Goal: Task Accomplishment & Management: Use online tool/utility

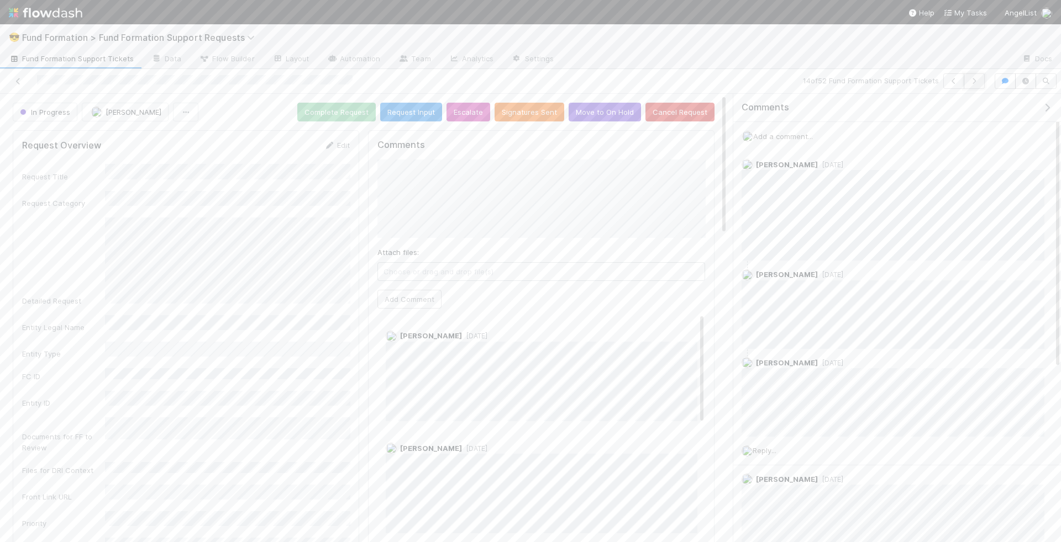
click at [982, 85] on button "button" at bounding box center [973, 80] width 21 height 15
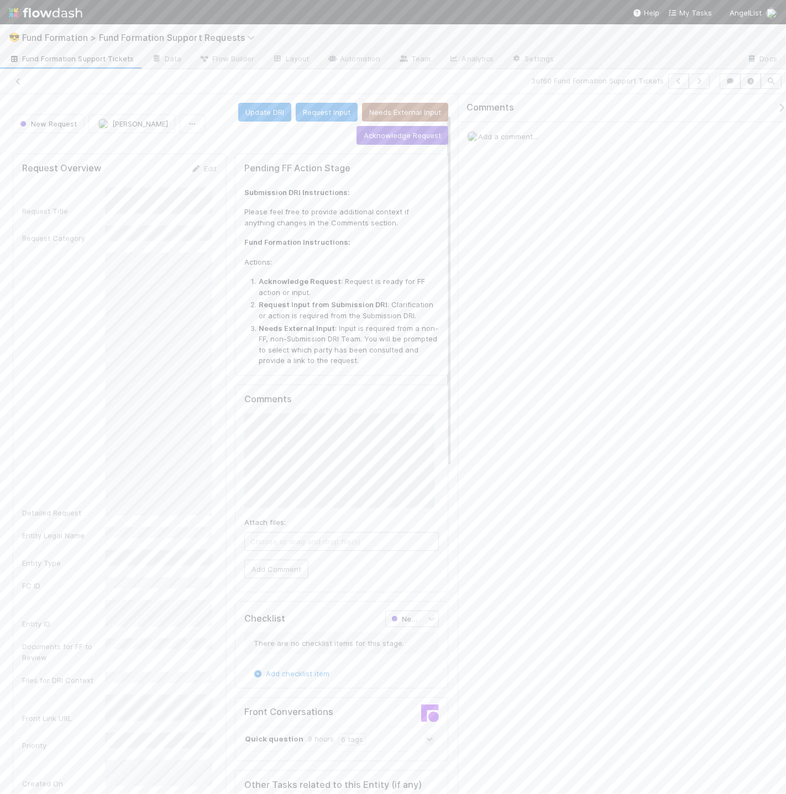
scroll to position [39, 0]
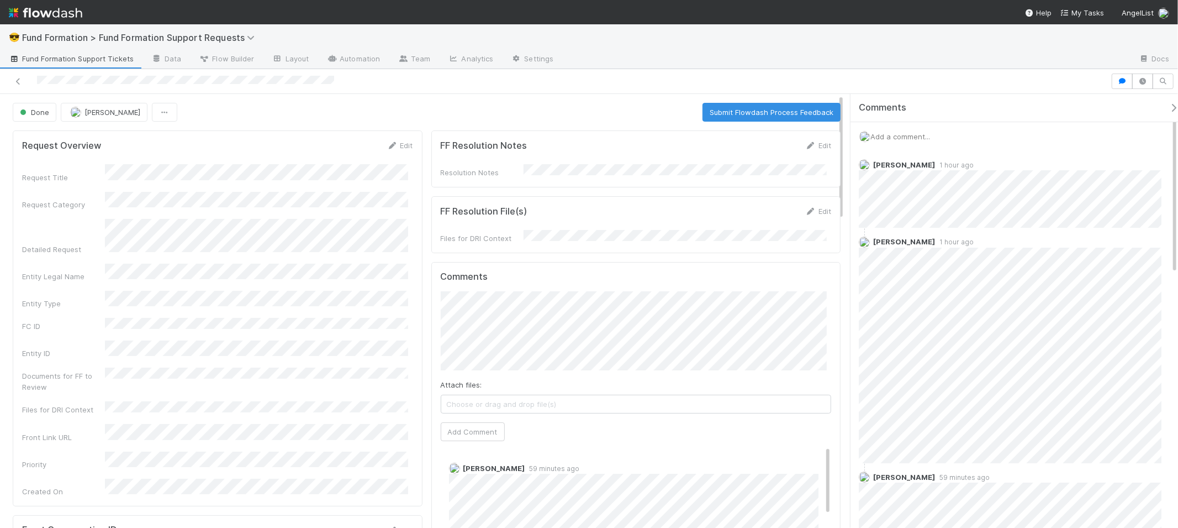
click at [939, 244] on span "1 hour ago" at bounding box center [954, 242] width 39 height 8
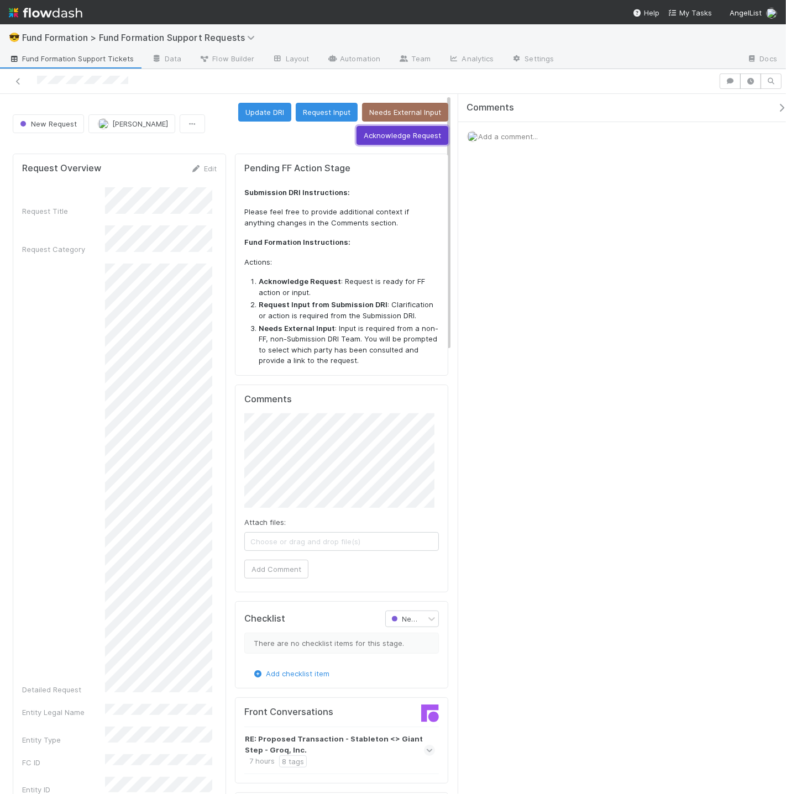
drag, startPoint x: 420, startPoint y: 135, endPoint x: 420, endPoint y: 146, distance: 10.5
click at [420, 135] on button "Acknowledge Request" at bounding box center [402, 135] width 92 height 19
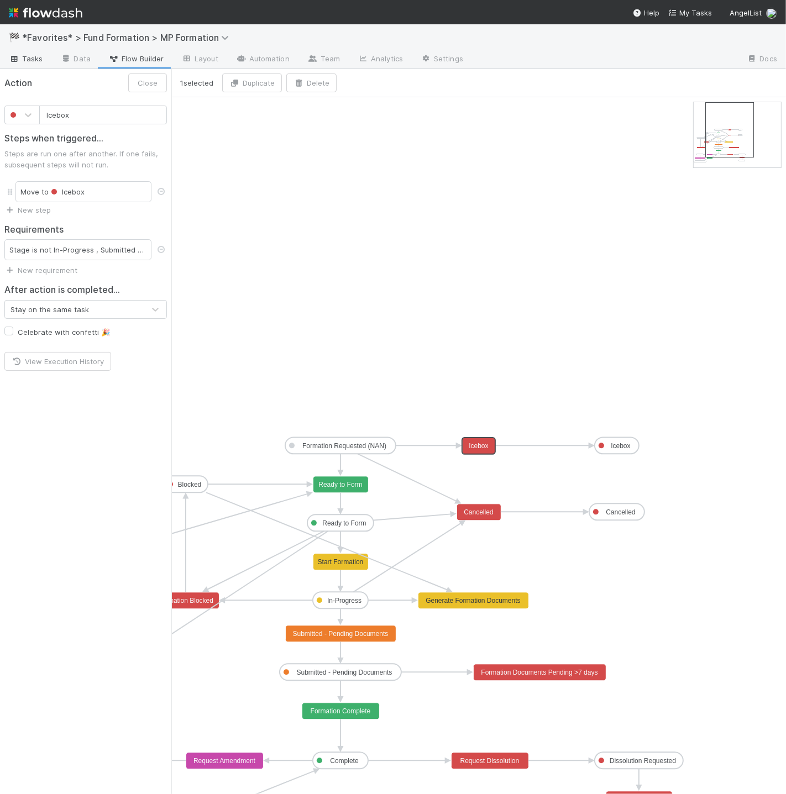
click at [44, 58] on link "Tasks" at bounding box center [26, 60] width 52 height 18
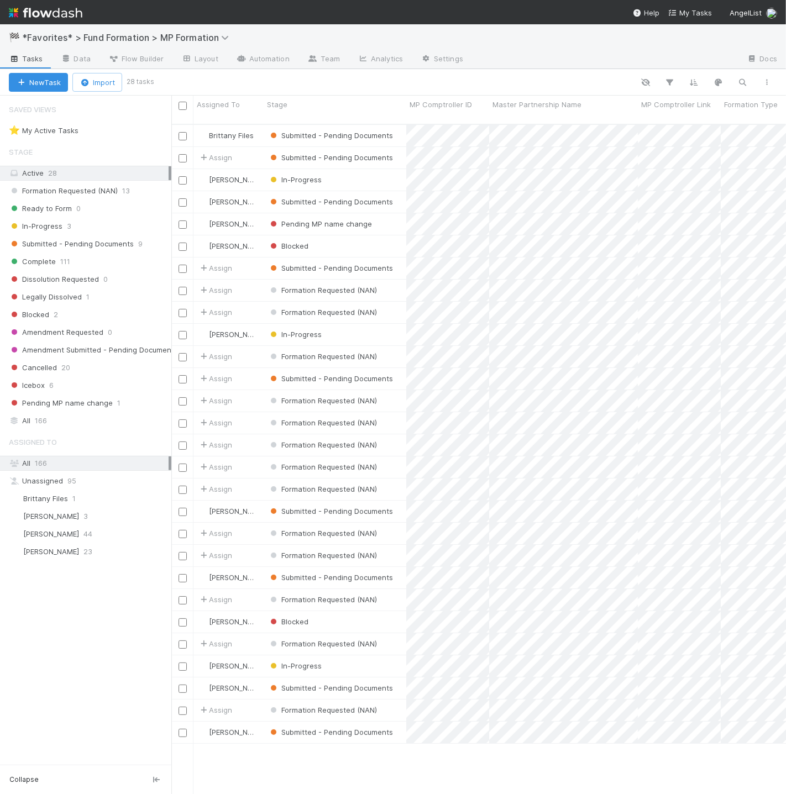
scroll to position [670, 605]
click at [747, 80] on icon "button" at bounding box center [742, 82] width 11 height 10
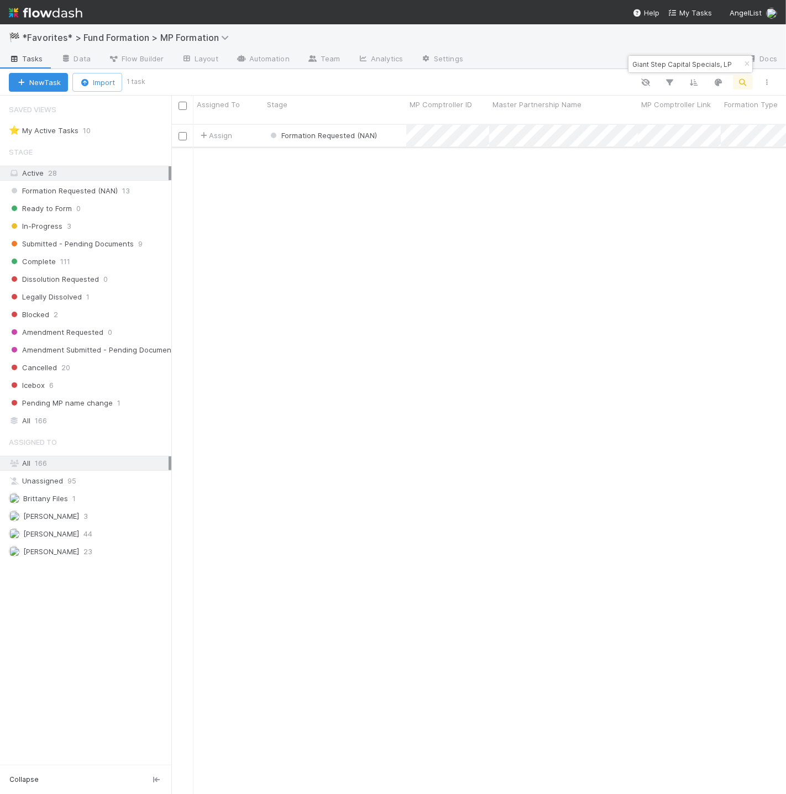
type input "Giant Step Capital Specials, LP"
click at [381, 130] on div "Formation Requested (NAN)" at bounding box center [335, 136] width 143 height 22
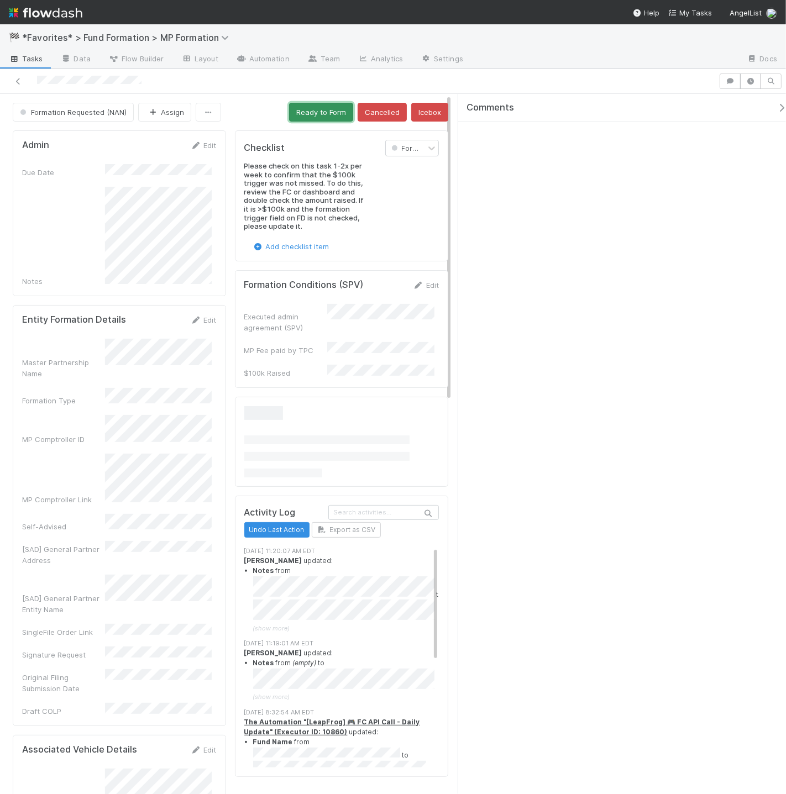
click at [329, 109] on button "Ready to Form" at bounding box center [321, 112] width 64 height 19
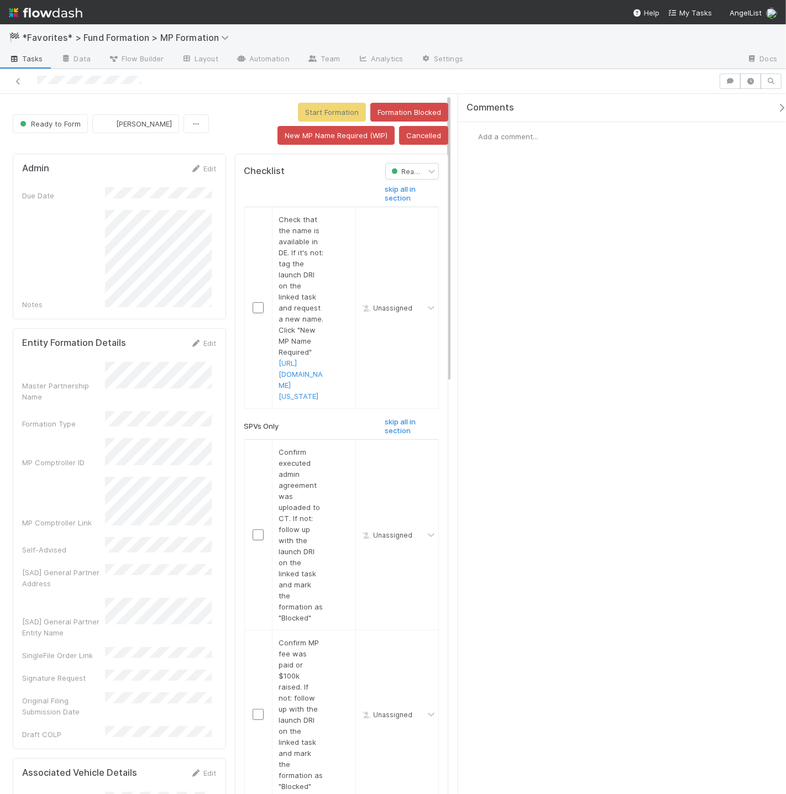
click at [247, 199] on div at bounding box center [306, 196] width 141 height 22
click at [257, 313] on input "checkbox" at bounding box center [257, 307] width 11 height 11
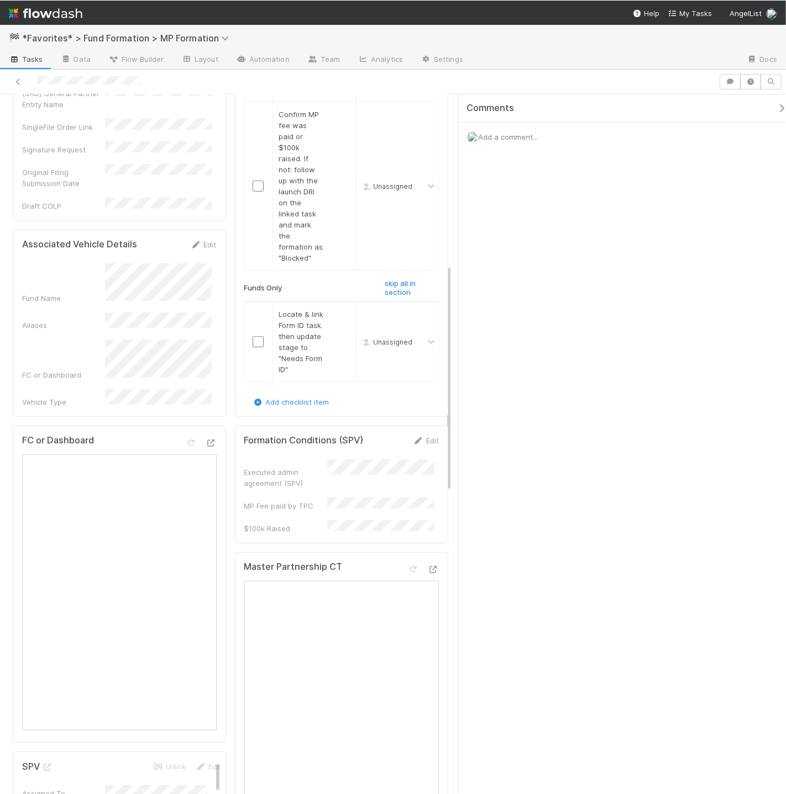
scroll to position [521, 0]
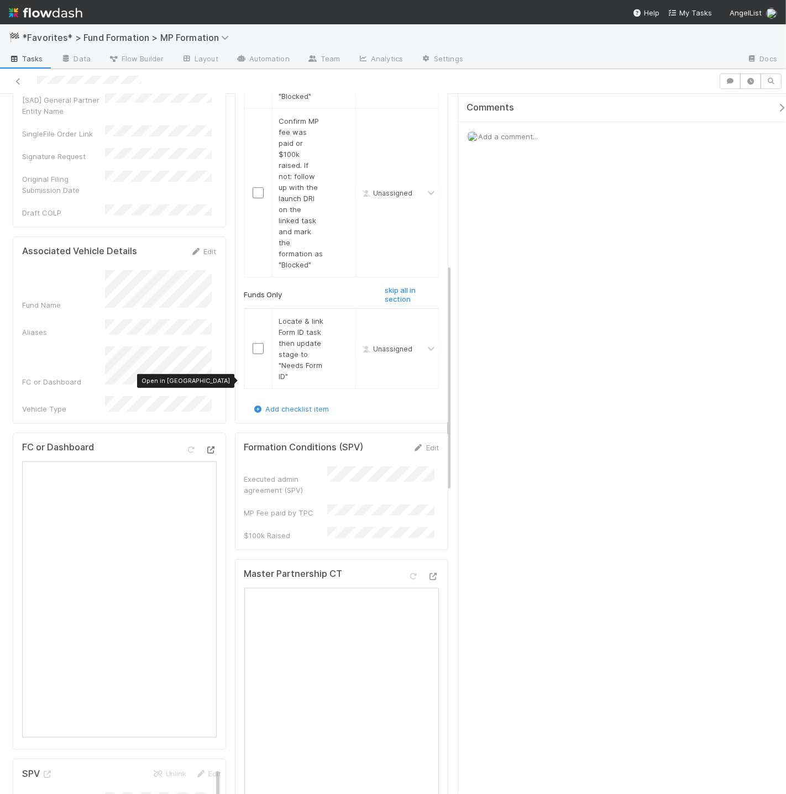
click at [205, 446] on icon at bounding box center [210, 449] width 11 height 7
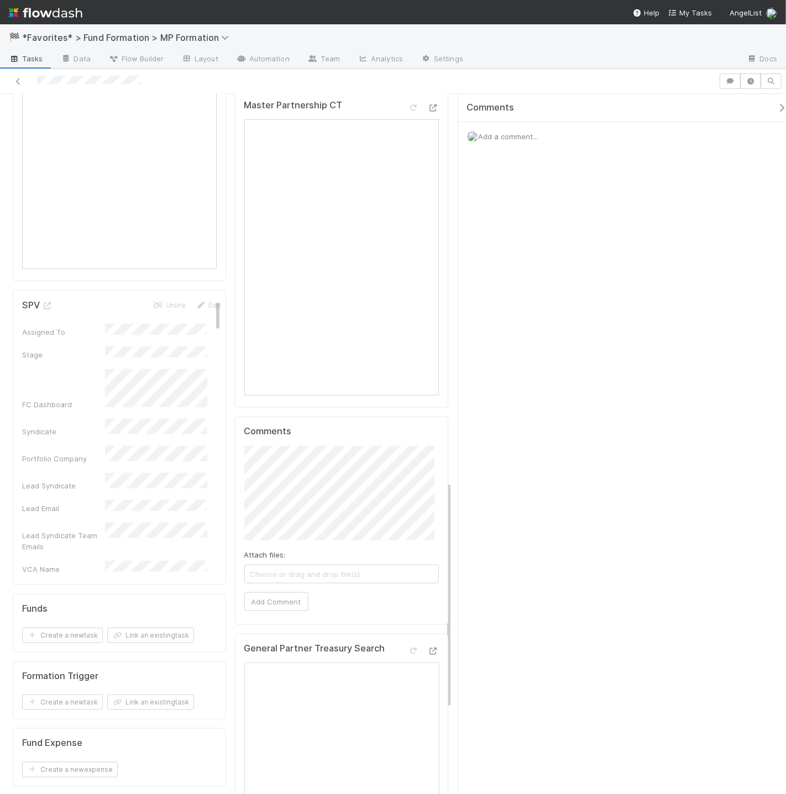
scroll to position [1224, 0]
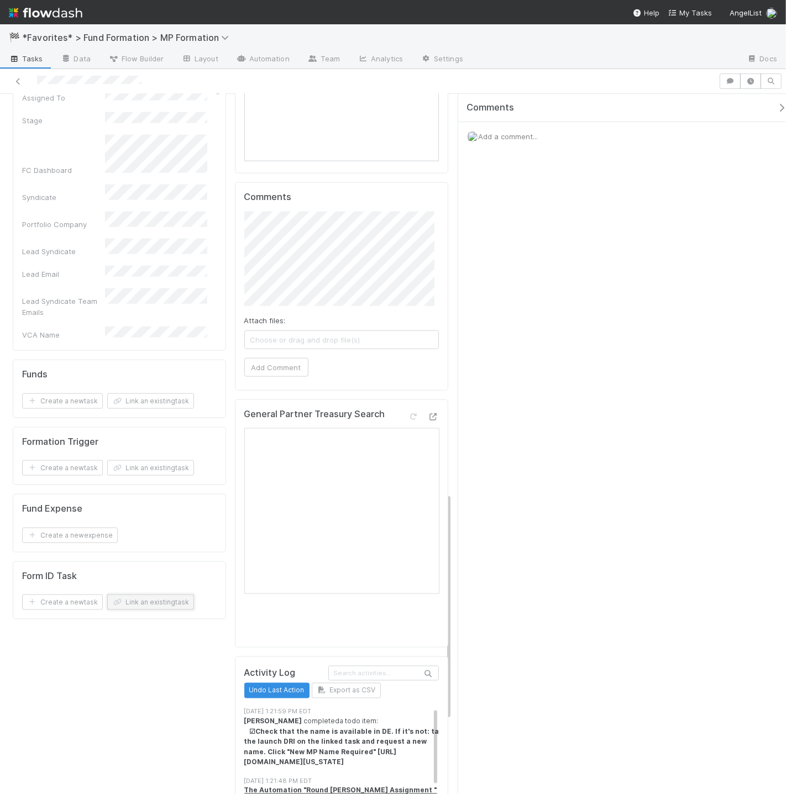
click at [129, 594] on button "Link an existing task" at bounding box center [150, 601] width 87 height 15
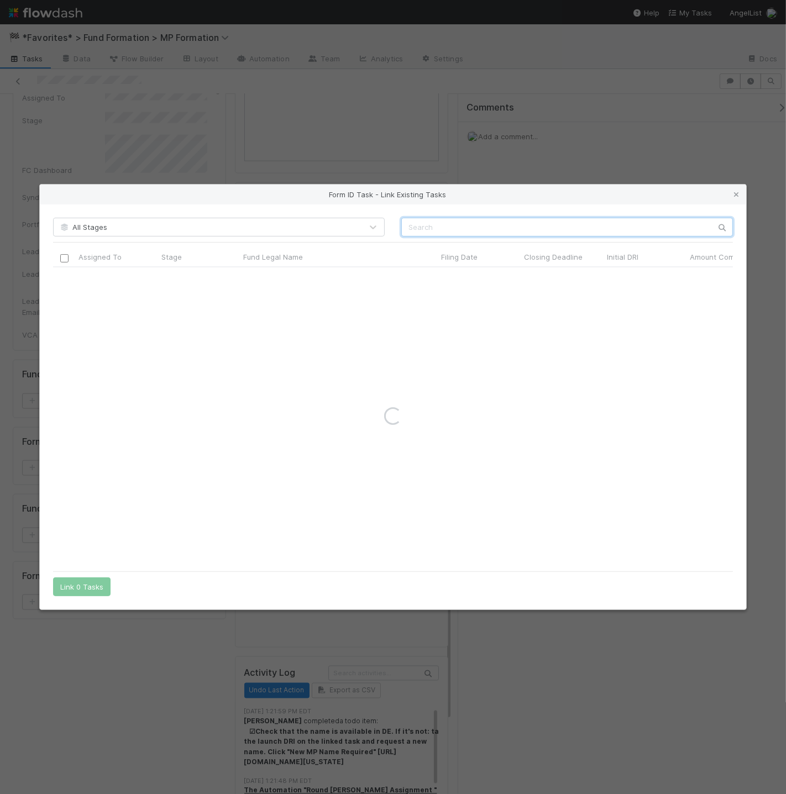
click at [426, 231] on input "text" at bounding box center [566, 227] width 331 height 19
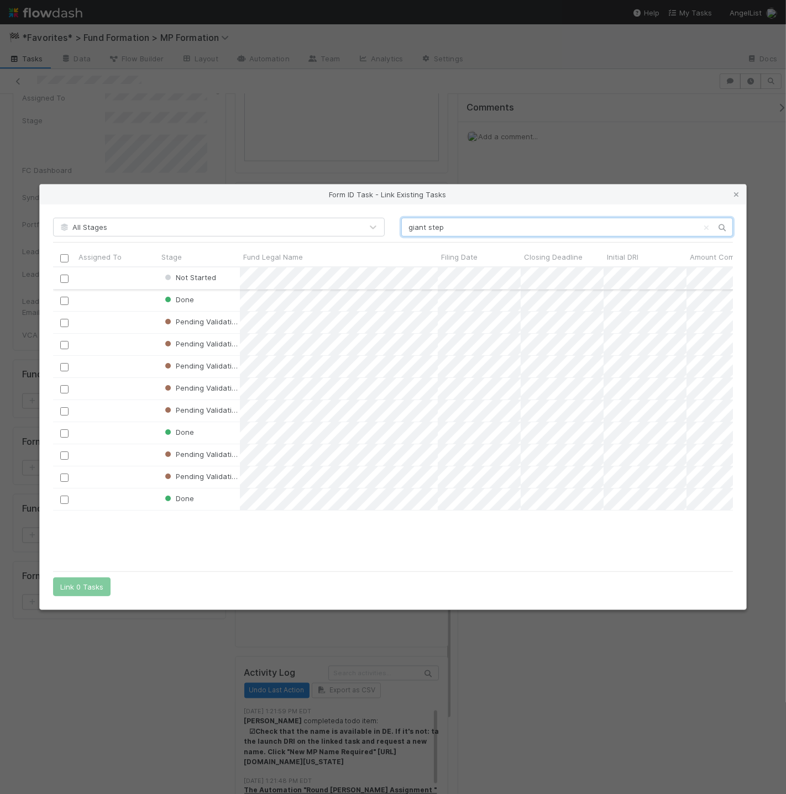
scroll to position [289, 670]
type input "giant step"
click at [63, 277] on input "checkbox" at bounding box center [64, 279] width 8 height 8
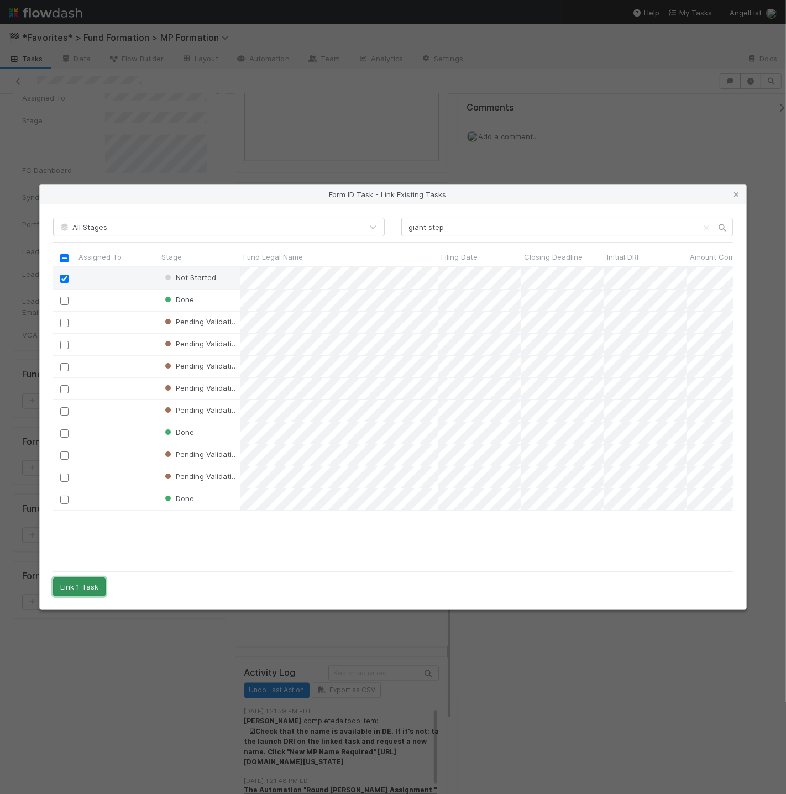
click at [92, 583] on button "Link 1 Task" at bounding box center [79, 586] width 52 height 19
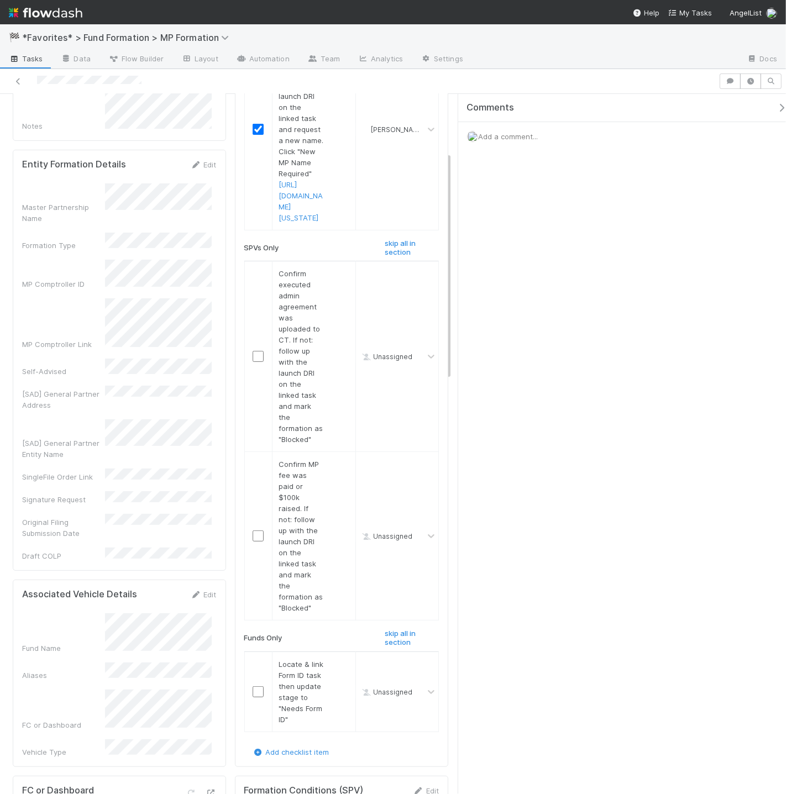
scroll to position [0, 0]
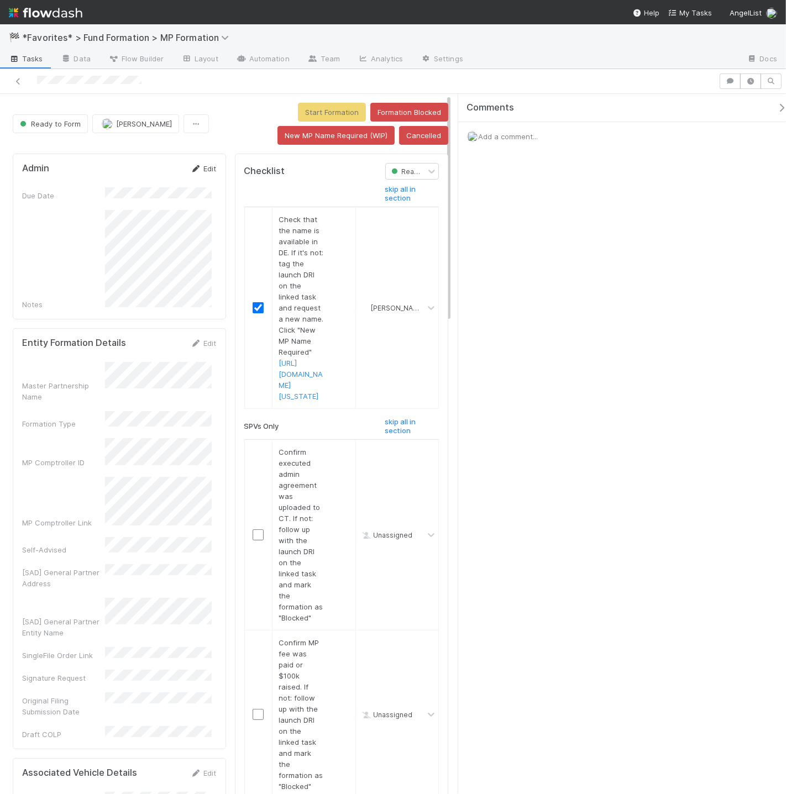
click at [196, 166] on icon at bounding box center [196, 168] width 11 height 7
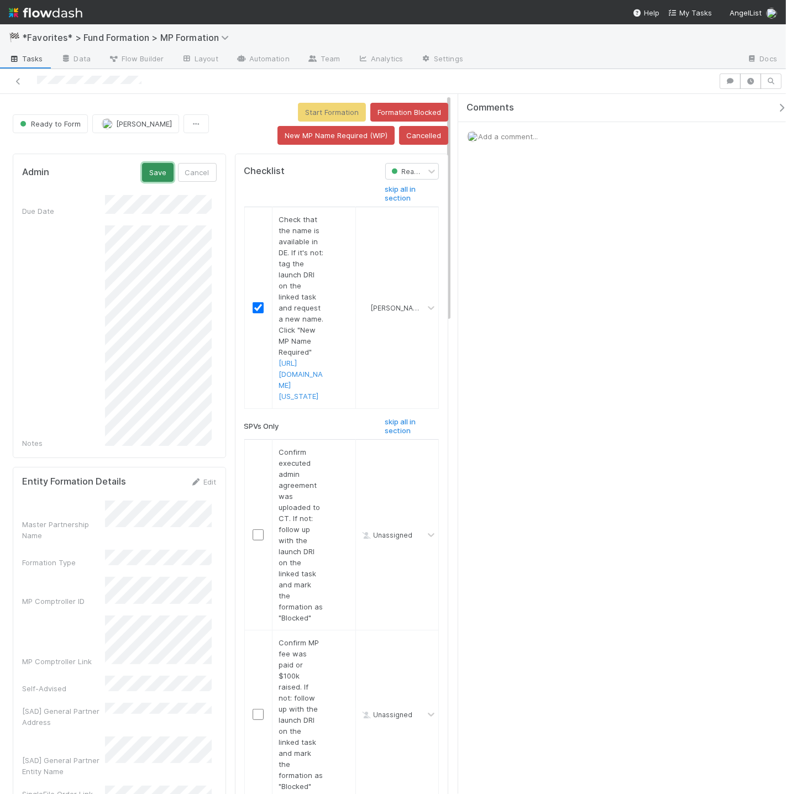
click at [153, 171] on button "Save" at bounding box center [157, 172] width 31 height 19
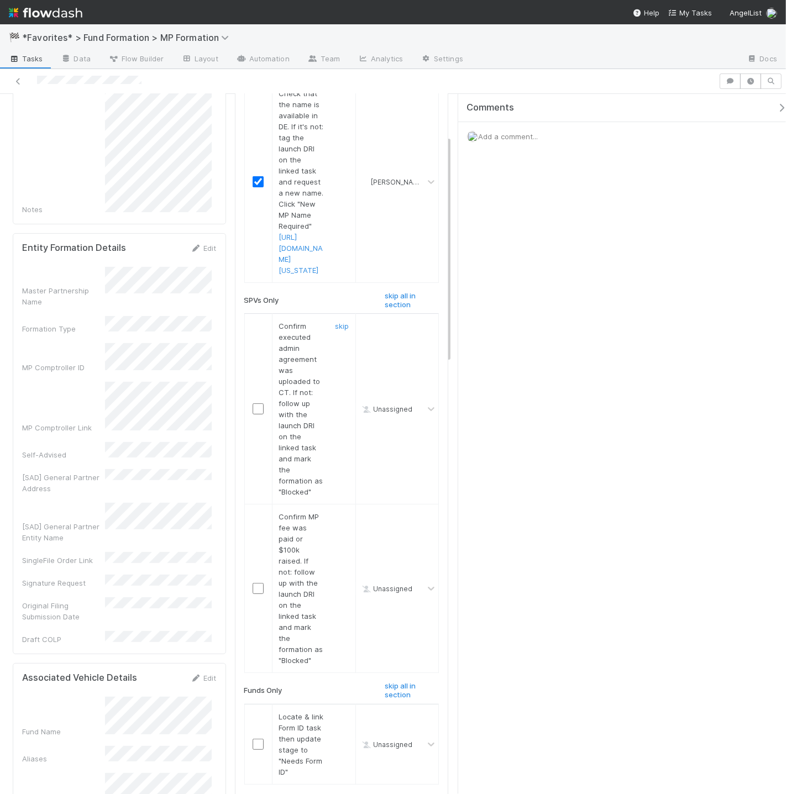
scroll to position [144, 0]
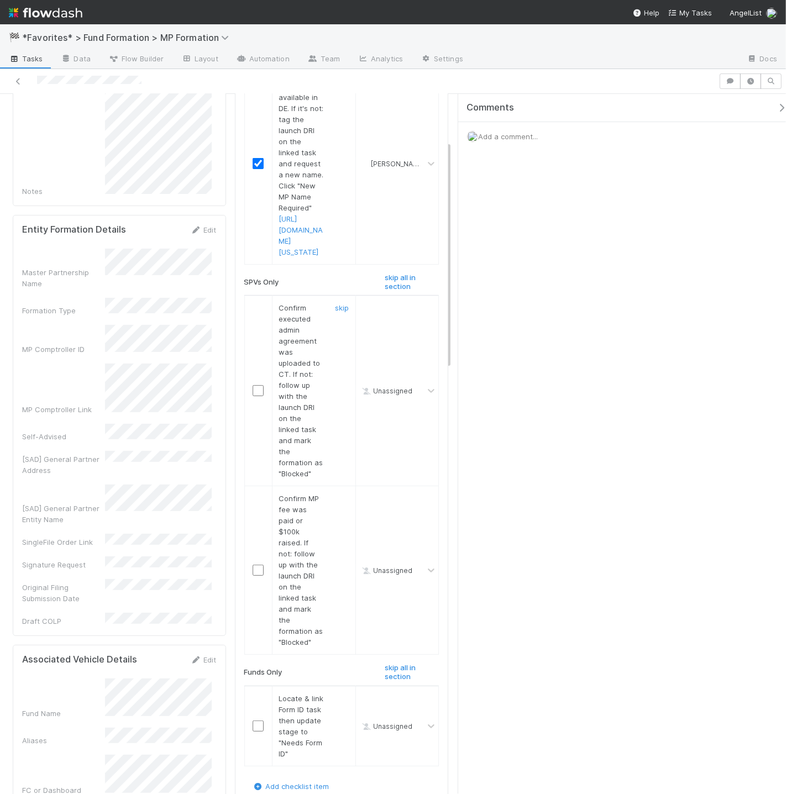
click at [254, 396] on input "checkbox" at bounding box center [257, 390] width 11 height 11
click at [333, 551] on div "skip" at bounding box center [340, 570] width 33 height 155
click at [335, 503] on link "skip" at bounding box center [342, 498] width 14 height 9
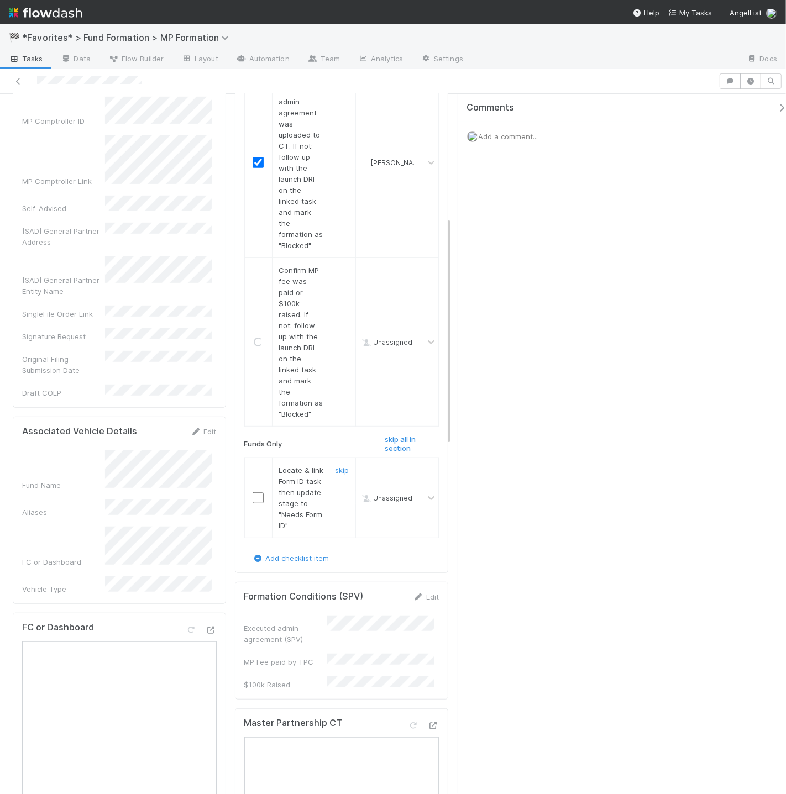
scroll to position [378, 0]
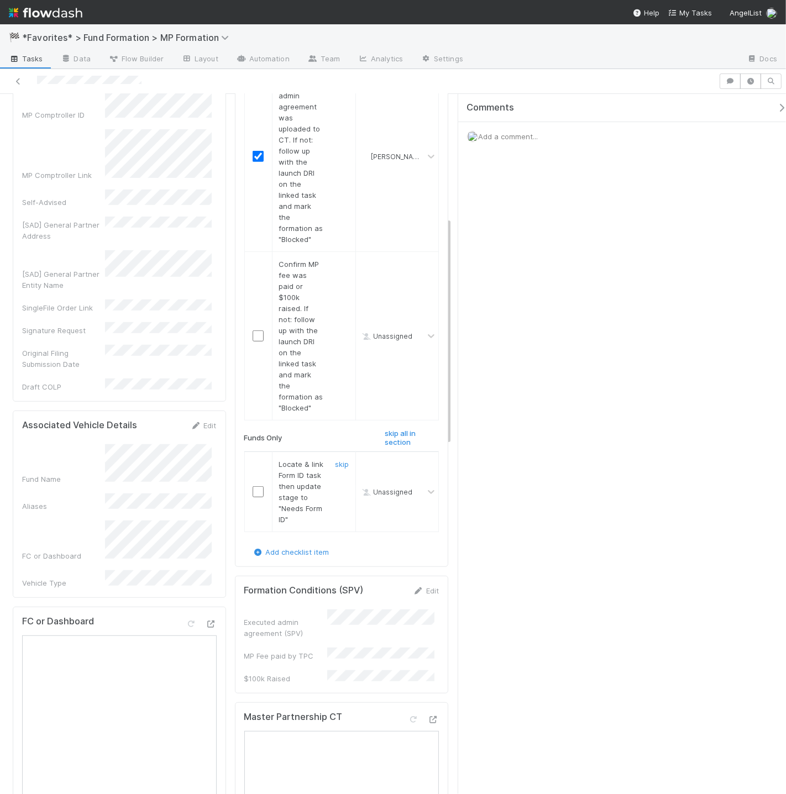
click at [253, 497] on input "checkbox" at bounding box center [257, 491] width 11 height 11
click at [393, 446] on h6 "skip all in section" at bounding box center [412, 437] width 54 height 17
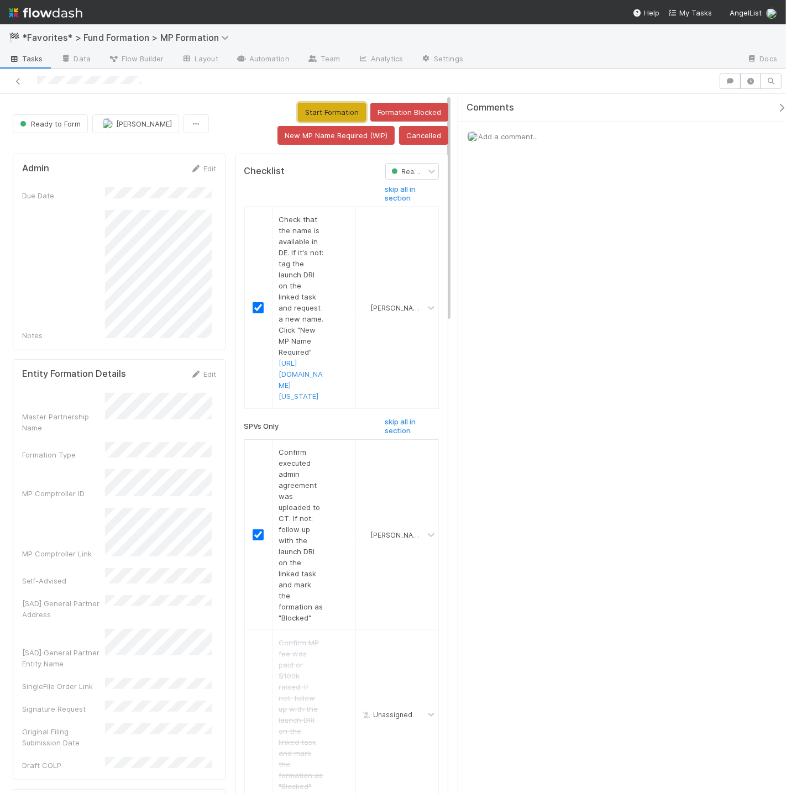
drag, startPoint x: 322, startPoint y: 110, endPoint x: 320, endPoint y: 128, distance: 18.4
click at [322, 110] on button "Start Formation" at bounding box center [332, 112] width 68 height 19
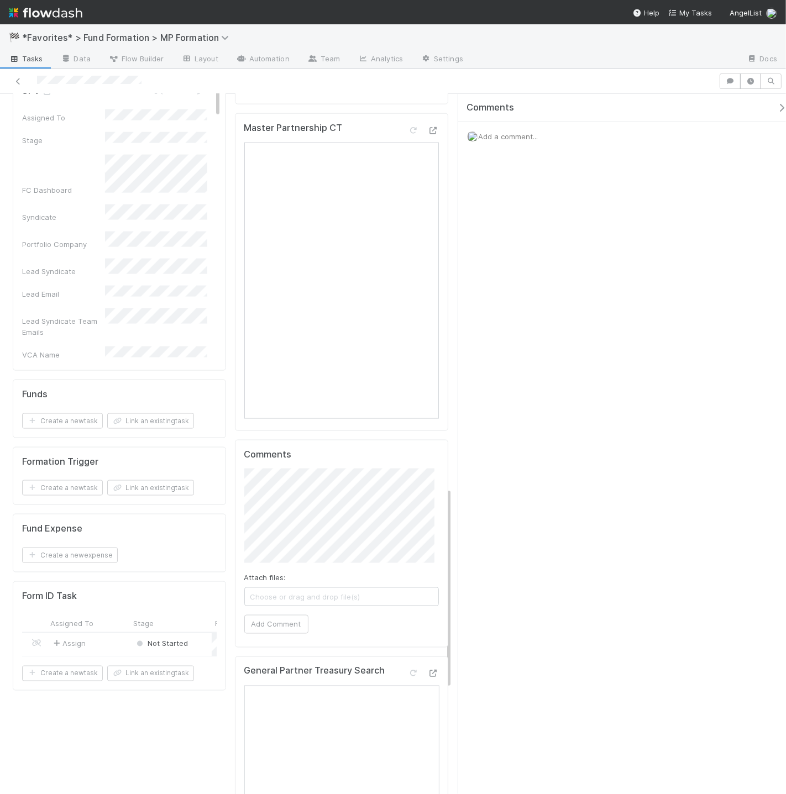
scroll to position [1364, 0]
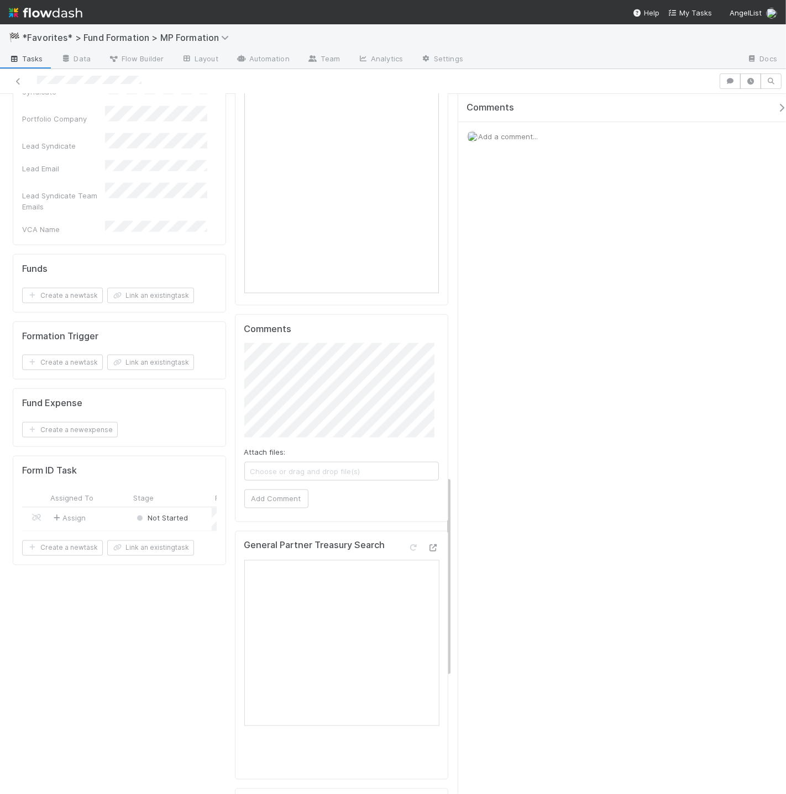
scroll to position [1324, 0]
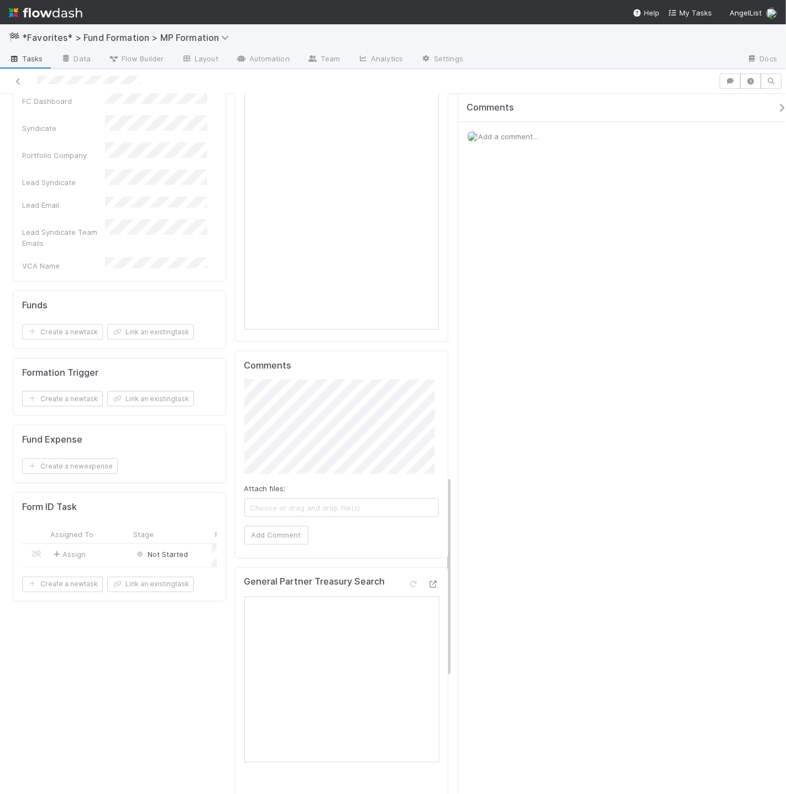
click at [106, 544] on div "Assign" at bounding box center [88, 556] width 83 height 24
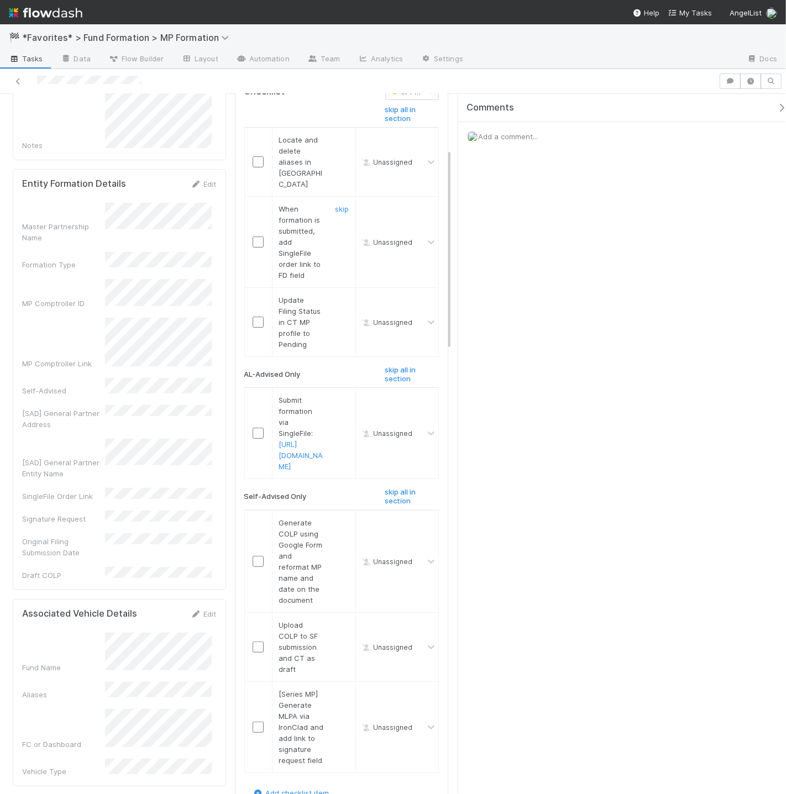
scroll to position [0, 0]
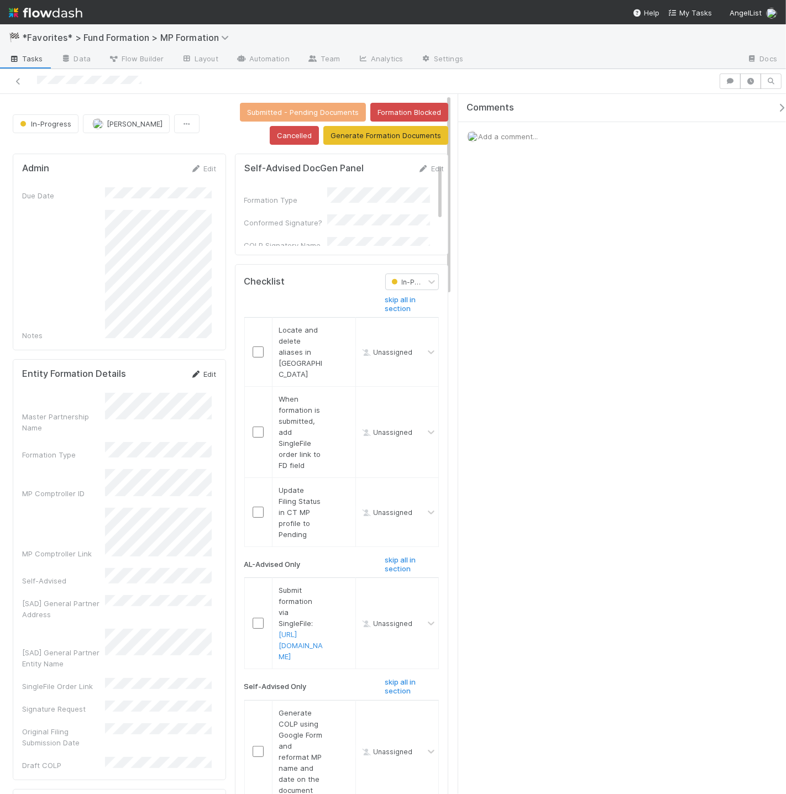
click at [207, 370] on link "Edit" at bounding box center [204, 374] width 26 height 9
click at [166, 563] on div "[SAD] General Partner Address" at bounding box center [119, 579] width 194 height 33
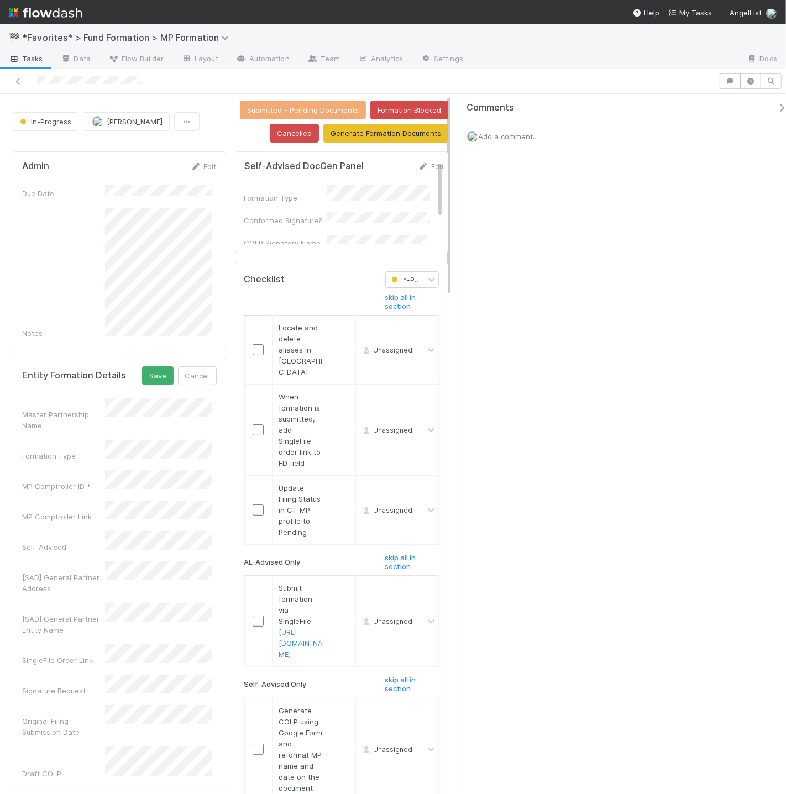
click at [142, 366] on button "Save" at bounding box center [157, 375] width 31 height 19
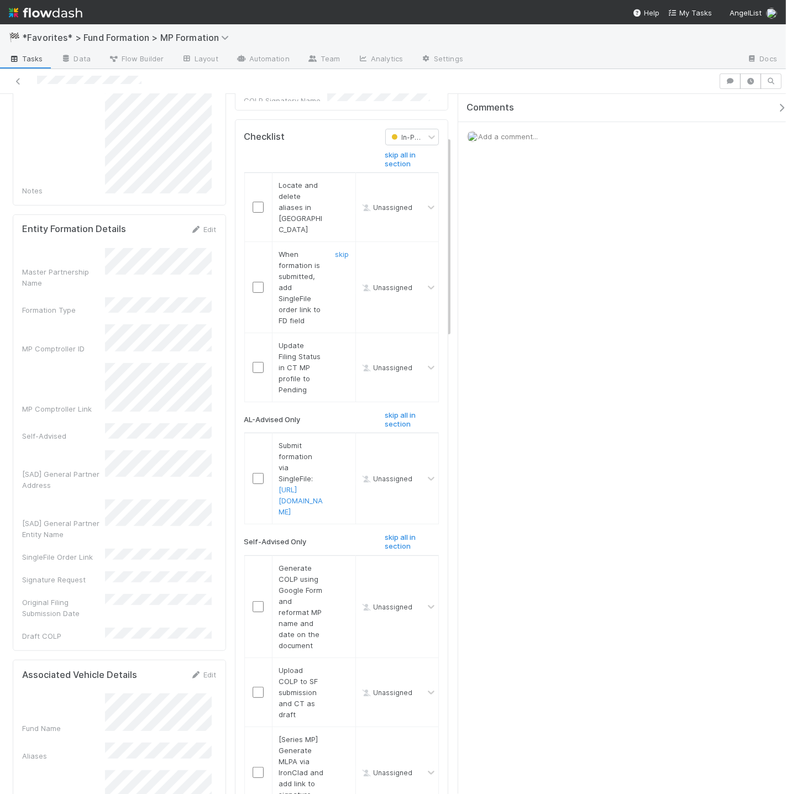
scroll to position [142, 0]
click at [256, 205] on input "checkbox" at bounding box center [257, 209] width 11 height 11
click at [257, 284] on input "checkbox" at bounding box center [257, 289] width 11 height 11
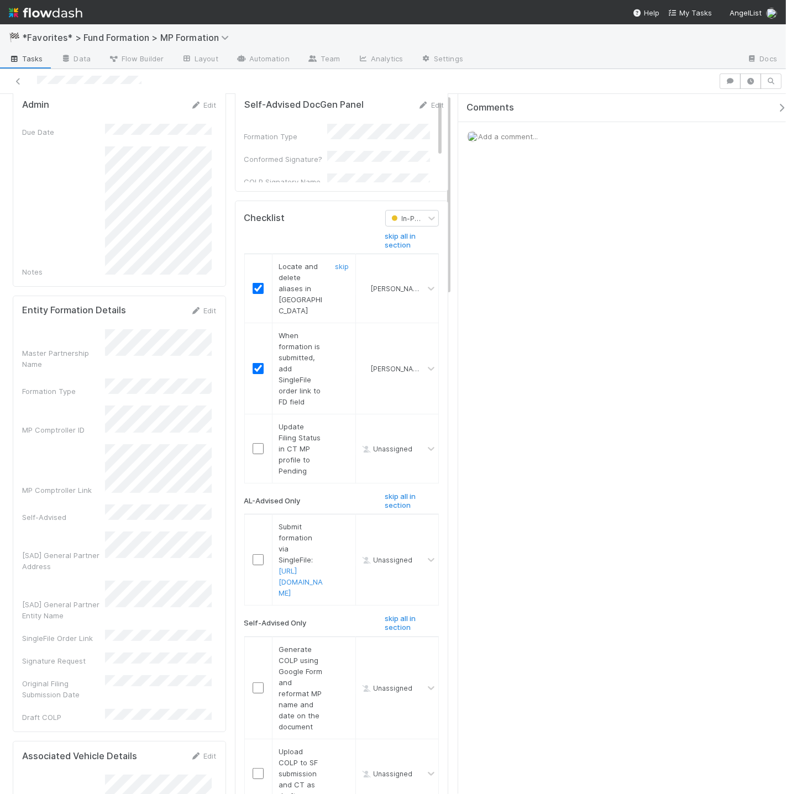
scroll to position [0, 0]
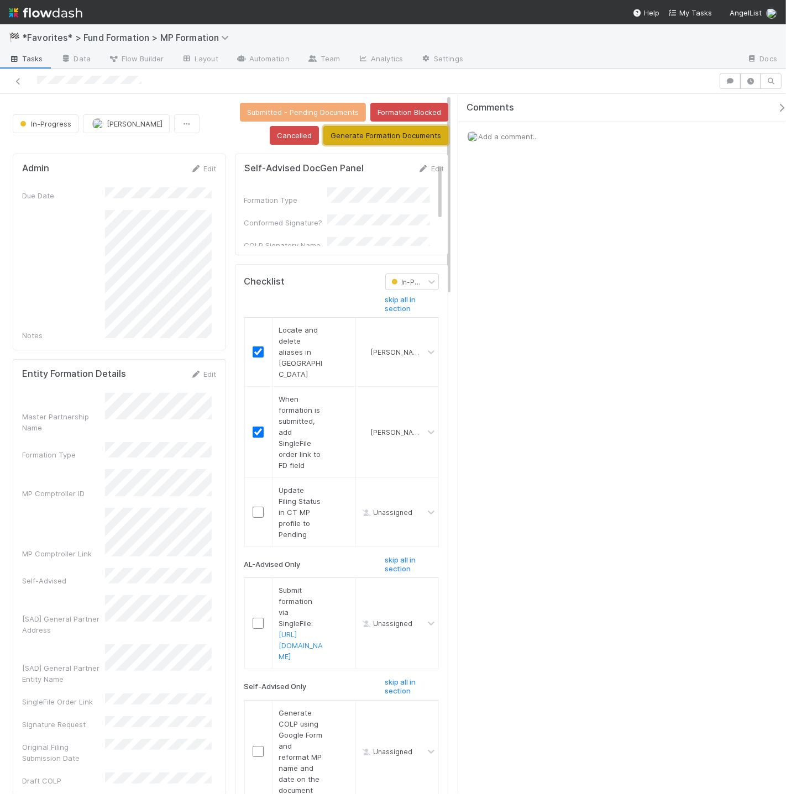
click at [384, 135] on button "Generate Formation Documents" at bounding box center [385, 135] width 125 height 19
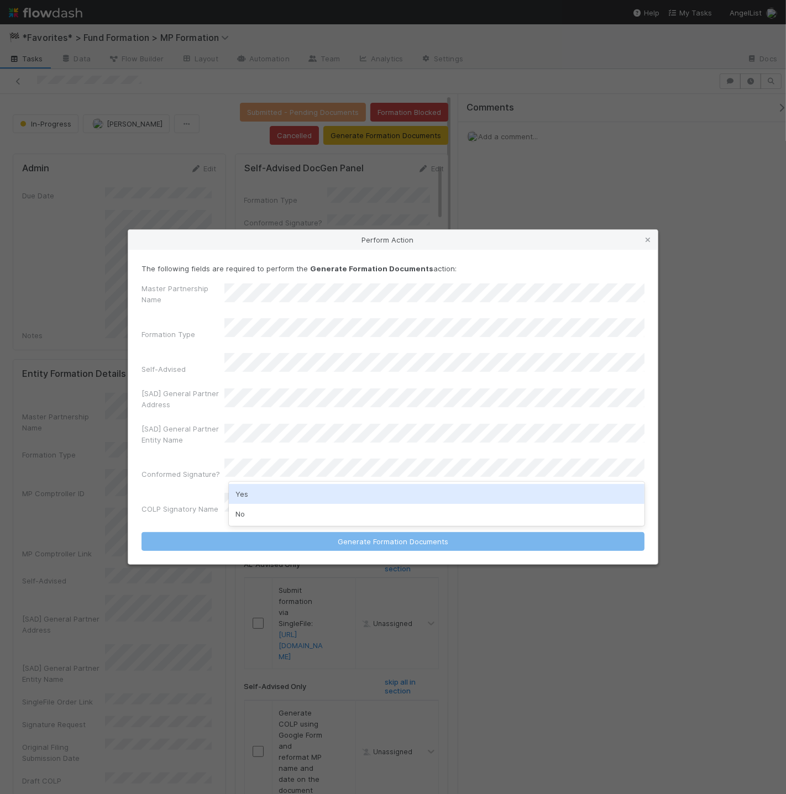
click at [393, 489] on div "Yes" at bounding box center [436, 494] width 415 height 20
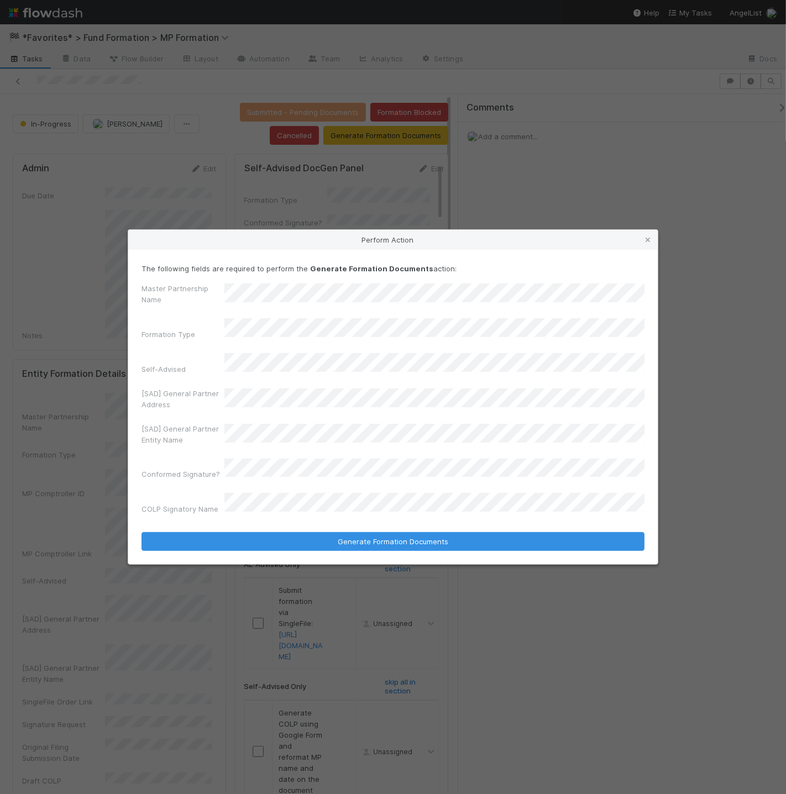
click at [141, 532] on button "Generate Formation Documents" at bounding box center [392, 541] width 503 height 19
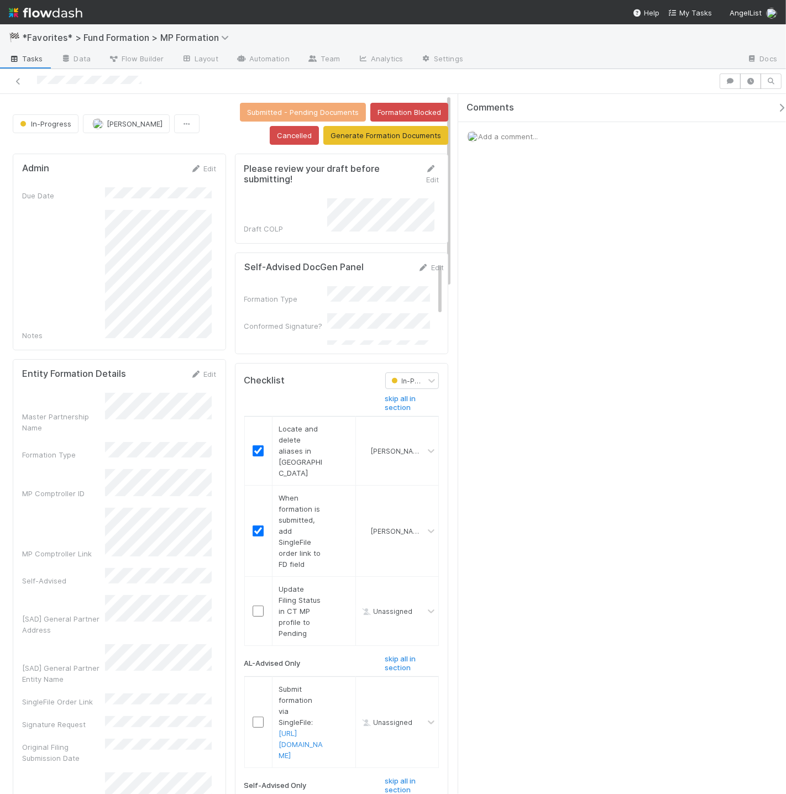
click at [73, 89] on div at bounding box center [358, 80] width 709 height 15
click at [73, 88] on div at bounding box center [358, 80] width 709 height 15
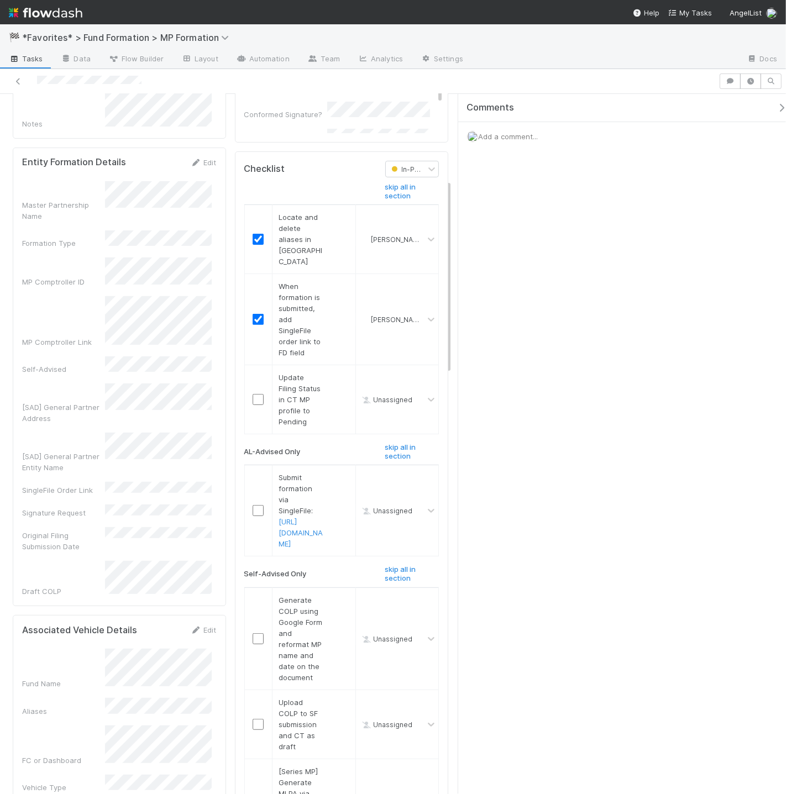
scroll to position [310, 0]
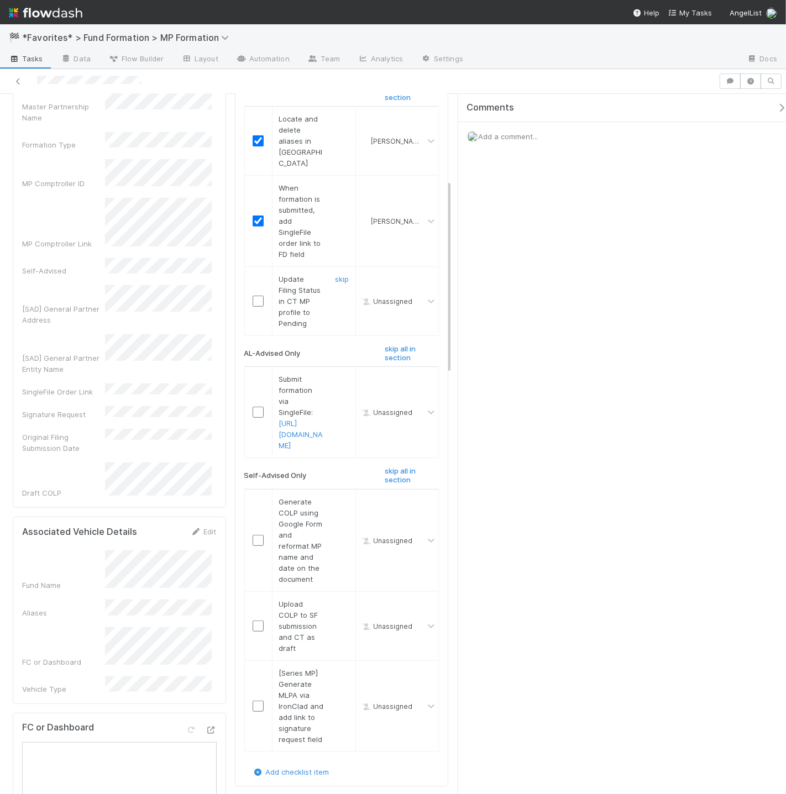
click at [253, 297] on input "checkbox" at bounding box center [257, 301] width 11 height 11
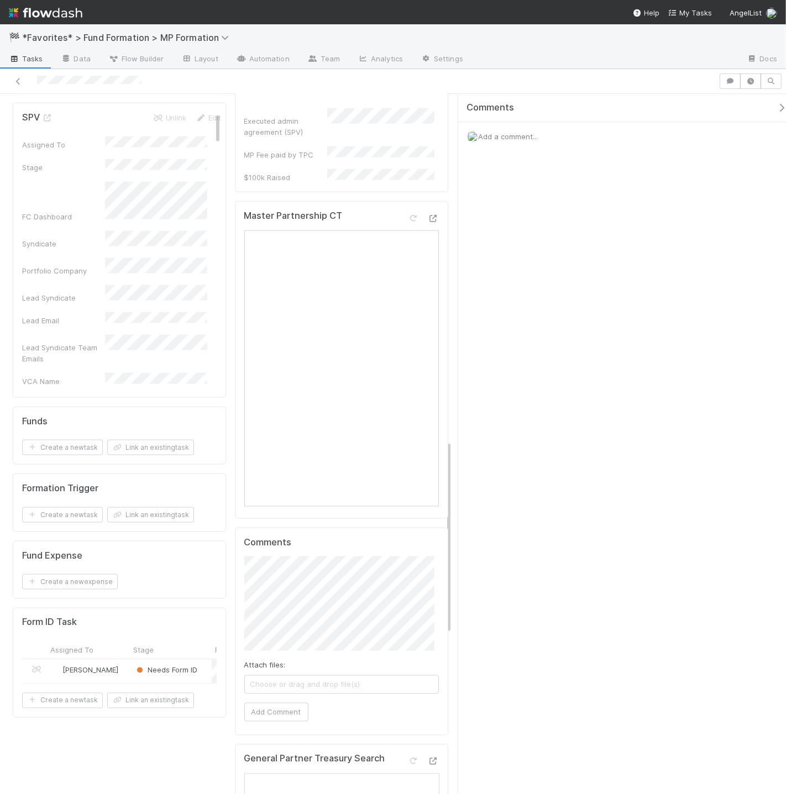
scroll to position [1250, 0]
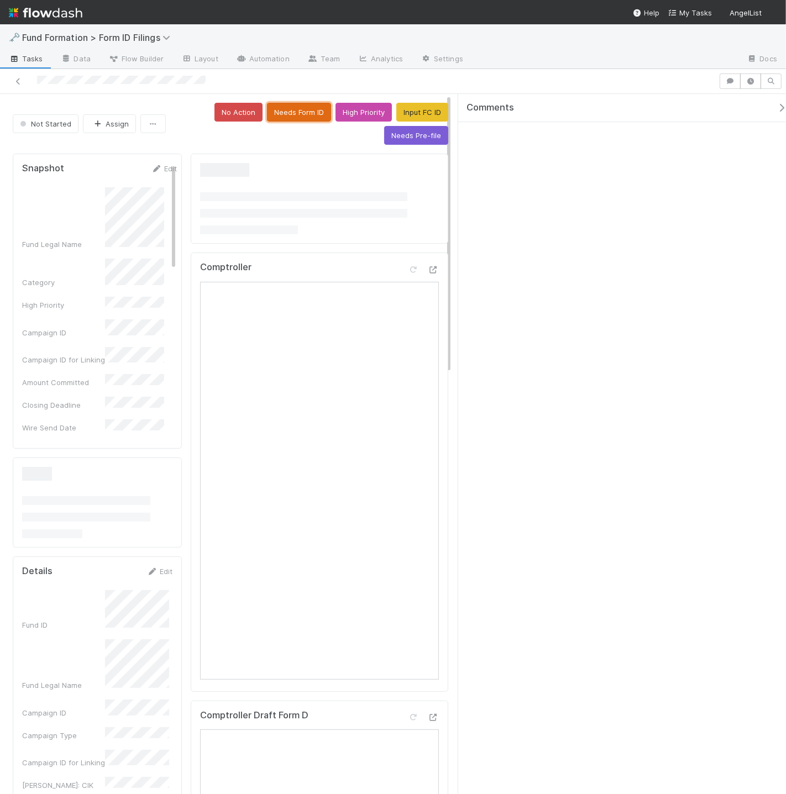
click at [302, 112] on button "Needs Form ID" at bounding box center [299, 112] width 64 height 19
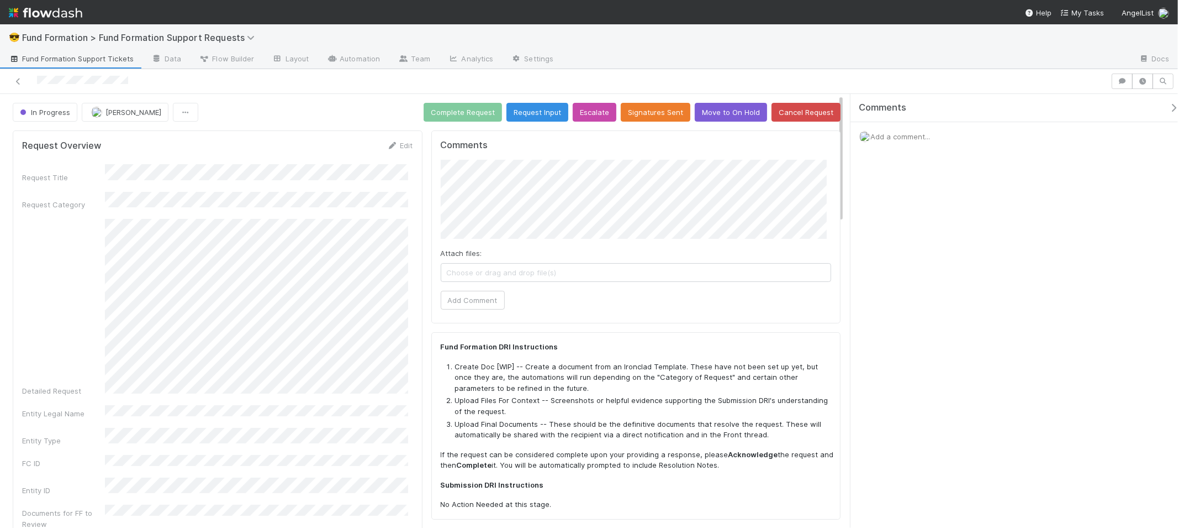
click at [410, 306] on div "Request Overview Edit Request Title Request Category Detailed Request Entity Le…" at bounding box center [218, 384] width 410 height 508
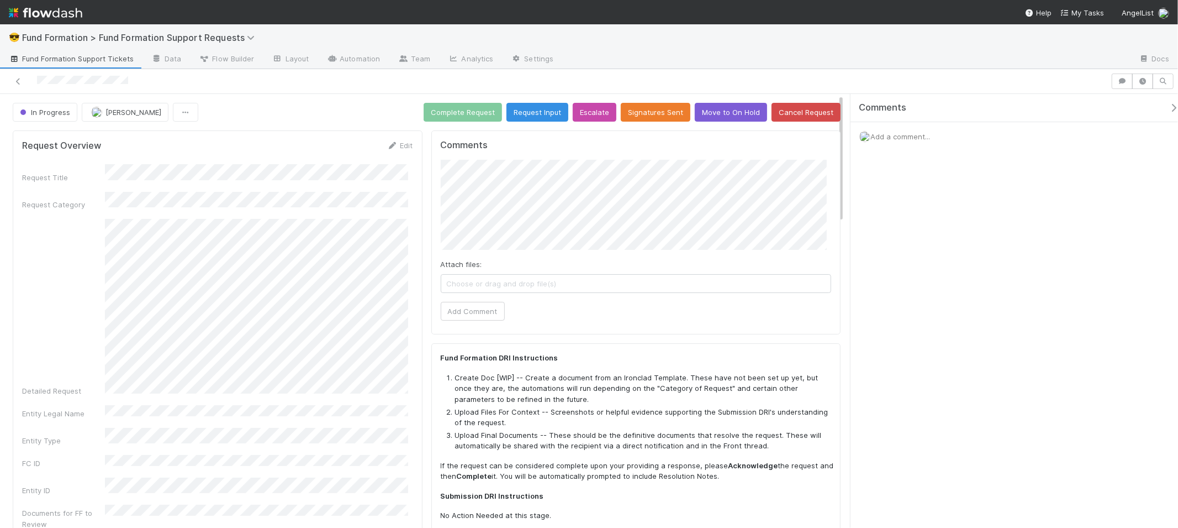
click at [349, 394] on div "Request Title Request Category Detailed Request Entity Legal Name Entity Type F…" at bounding box center [217, 396] width 391 height 465
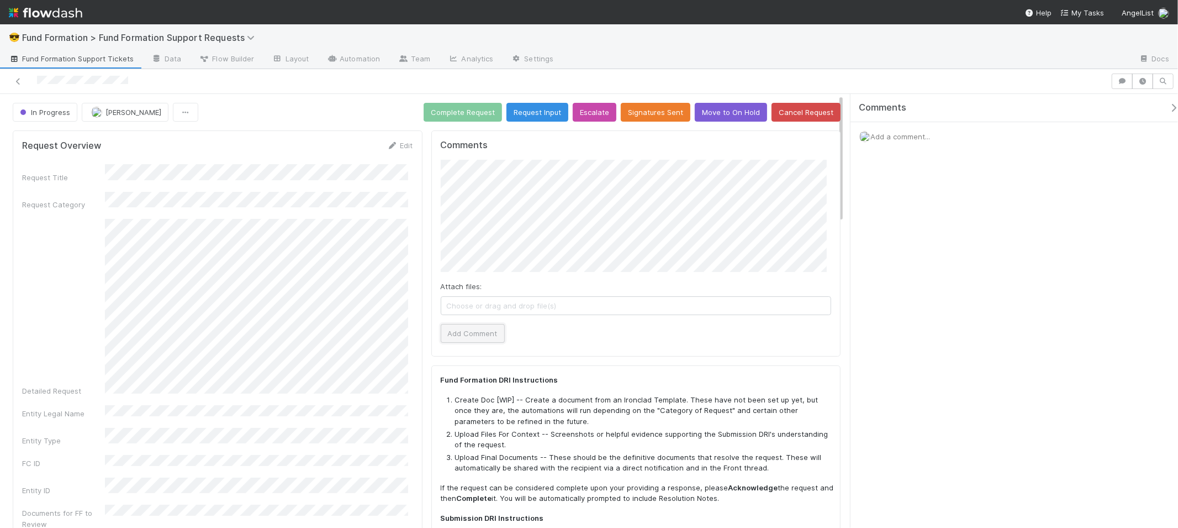
click at [486, 326] on button "Add Comment" at bounding box center [473, 333] width 64 height 19
click at [631, 115] on button "Signatures Sent" at bounding box center [656, 112] width 70 height 19
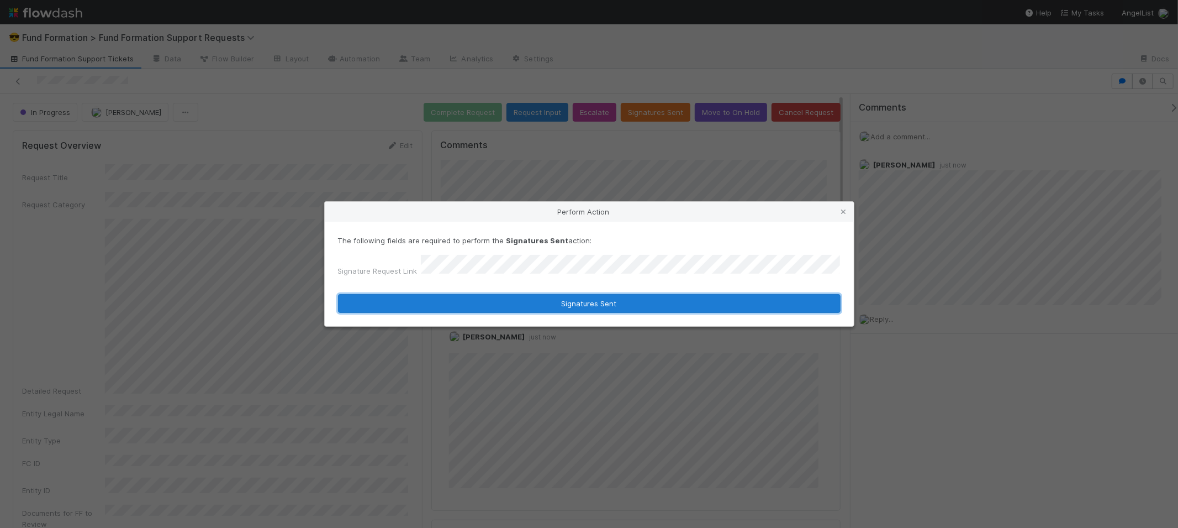
click at [627, 302] on button "Signatures Sent" at bounding box center [589, 303] width 503 height 19
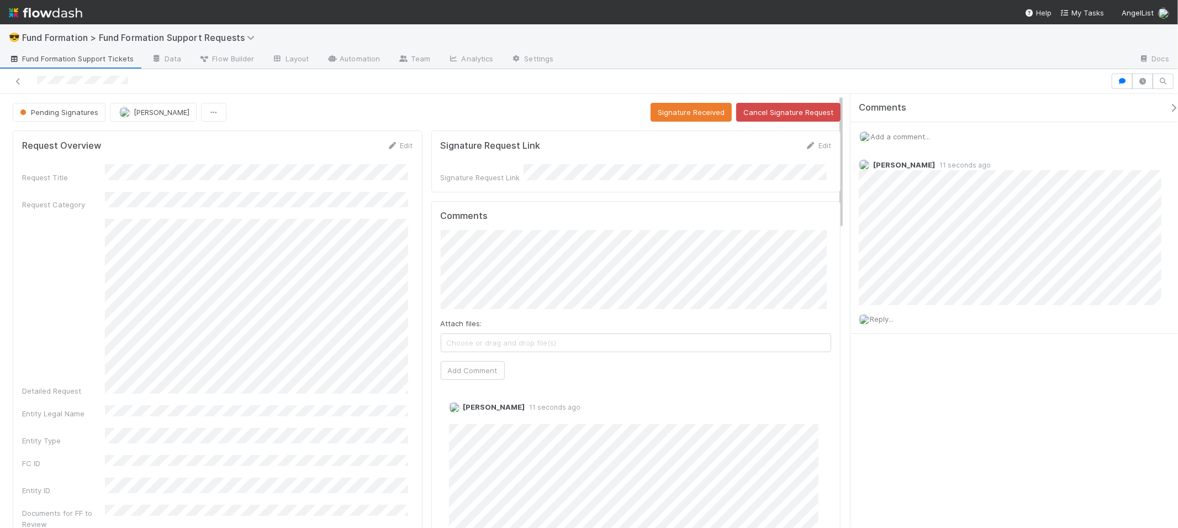
click at [571, 135] on div "Signature Request Link Edit Signature Request Link" at bounding box center [636, 160] width 410 height 61
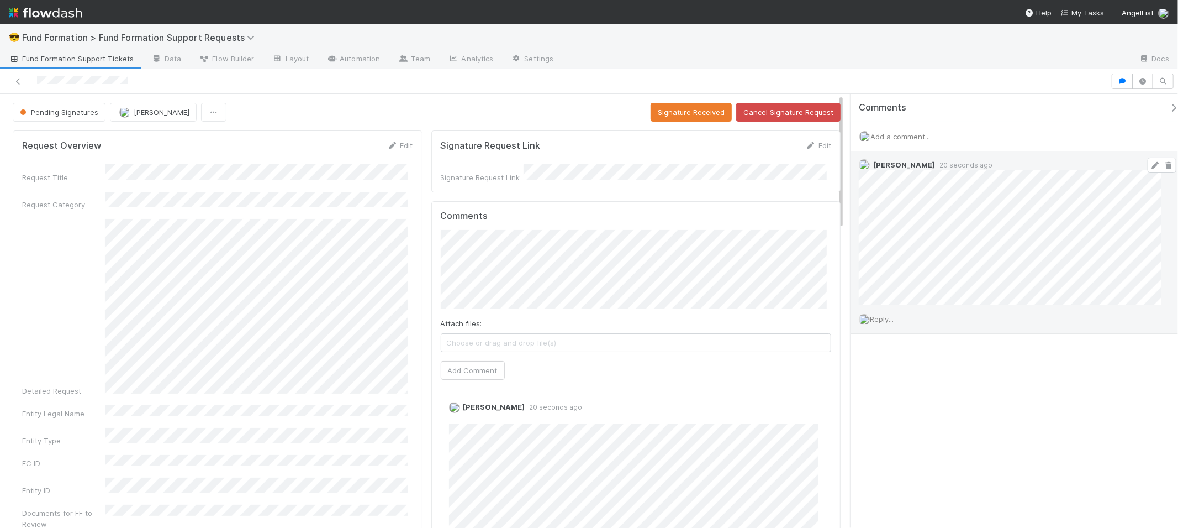
click at [785, 164] on icon at bounding box center [1155, 165] width 11 height 7
click at [538, 114] on div "Pending Signatures Rick Segers Signature Received Cancel Signature Request" at bounding box center [427, 112] width 828 height 19
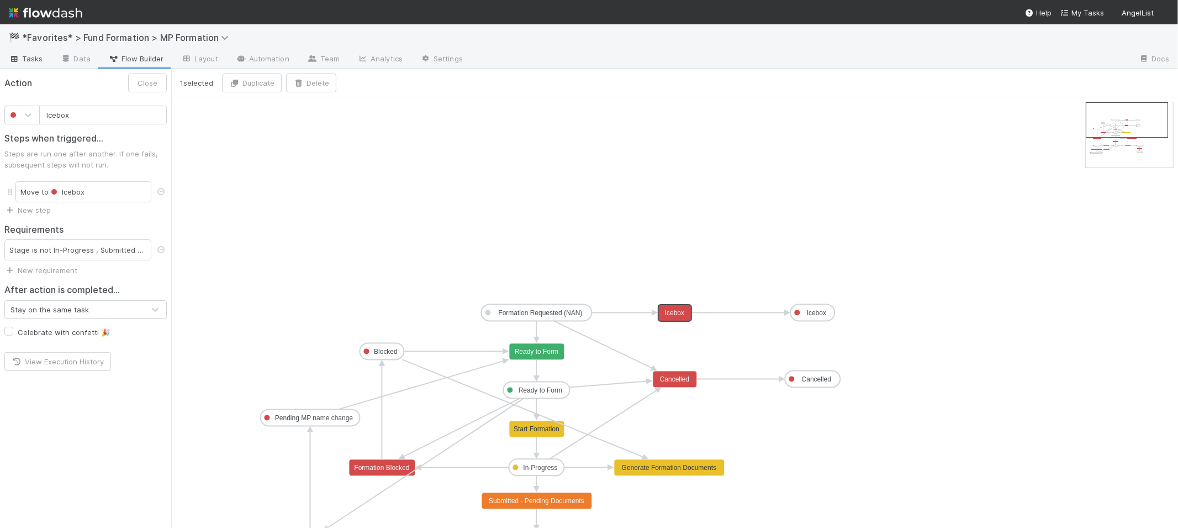
click at [28, 59] on span "Tasks" at bounding box center [26, 58] width 34 height 11
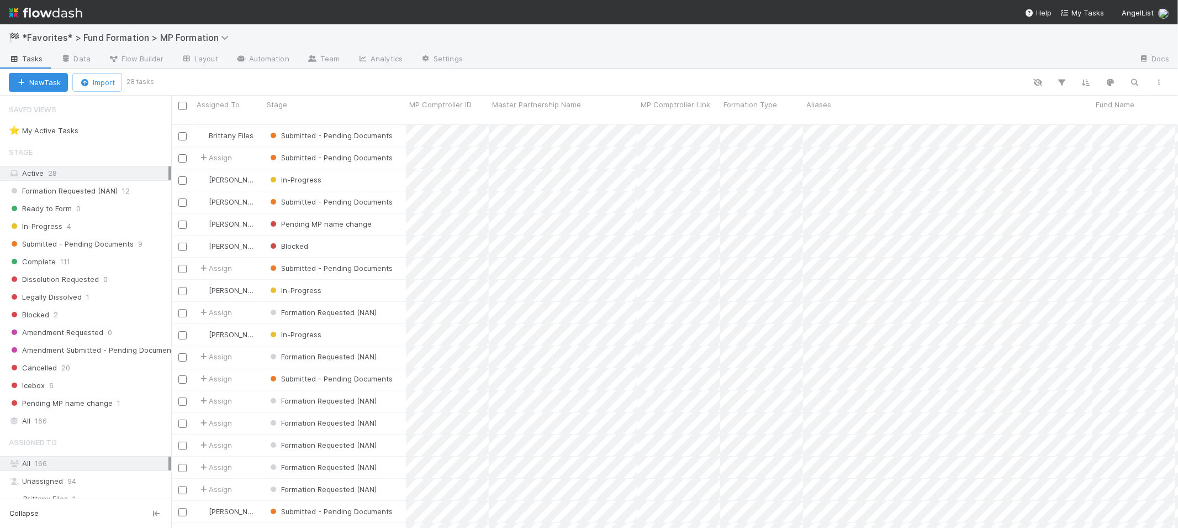
scroll to position [403, 998]
click at [123, 223] on div "In-Progress 4" at bounding box center [90, 226] width 162 height 14
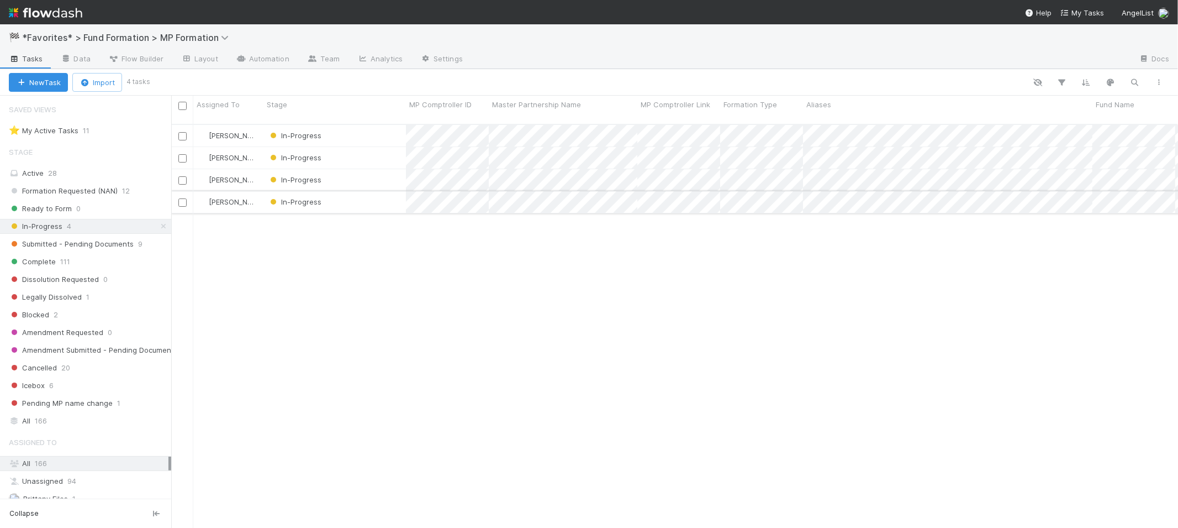
scroll to position [403, 998]
click at [381, 154] on div "In-Progress" at bounding box center [335, 158] width 143 height 22
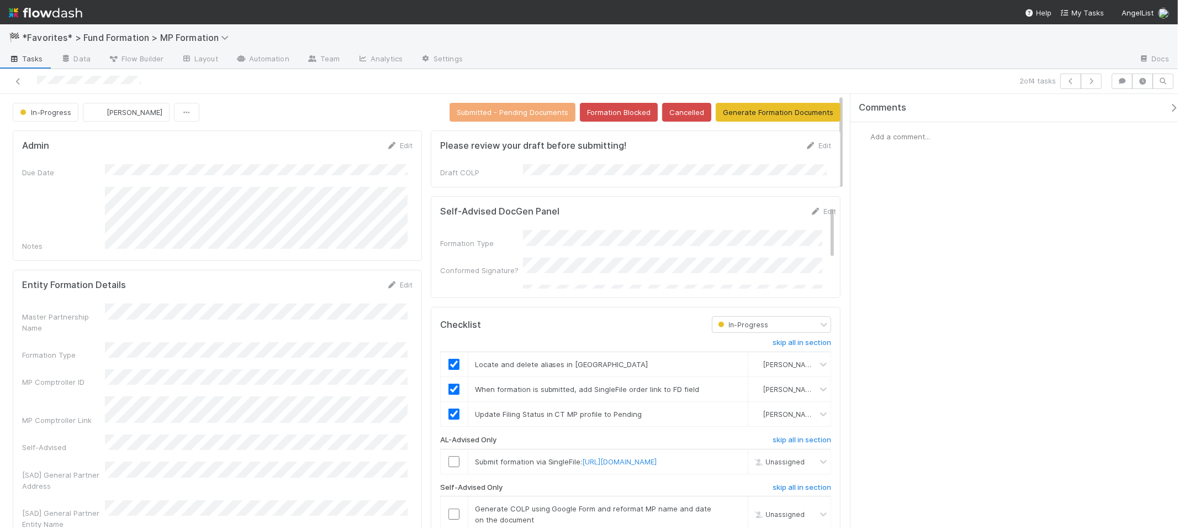
click at [103, 209] on div "Notes" at bounding box center [217, 219] width 391 height 65
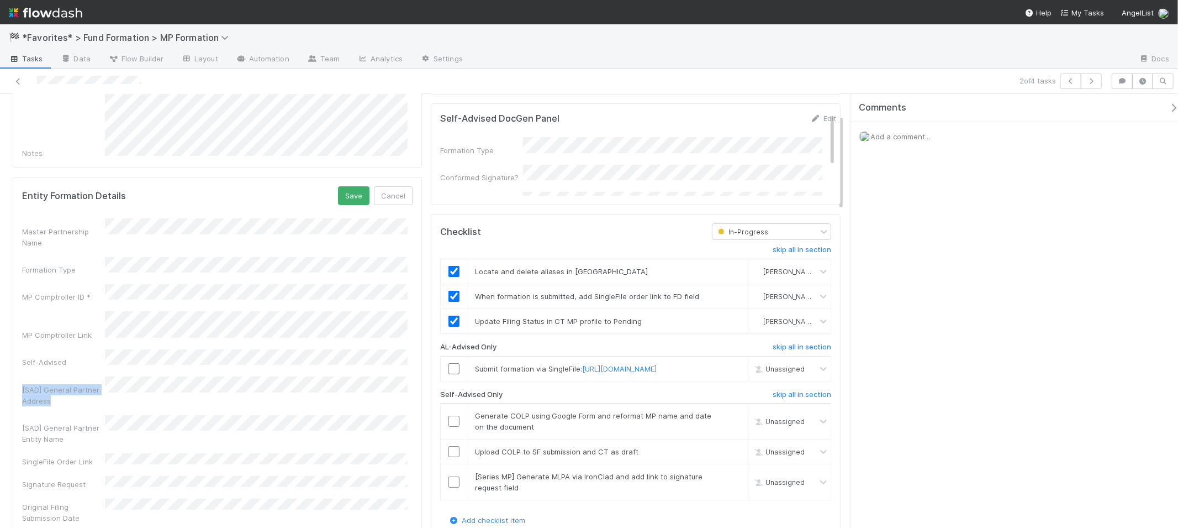
click at [230, 355] on div "Master Partnership Name Formation Type MP Comptroller ID * MP Comptroller Link …" at bounding box center [217, 381] width 391 height 327
click at [388, 189] on button "Cancel" at bounding box center [393, 195] width 39 height 19
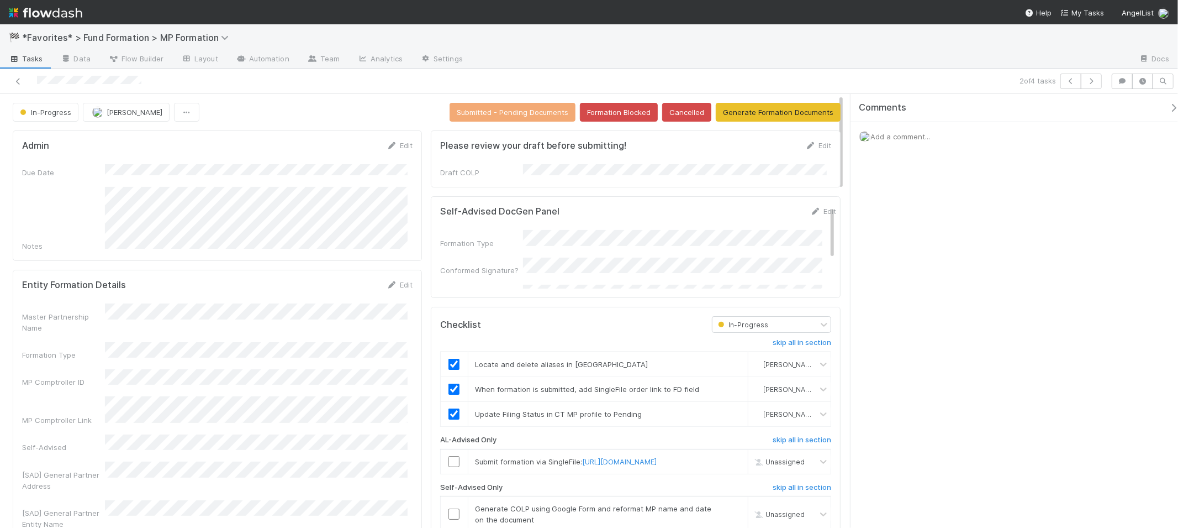
scroll to position [2, 0]
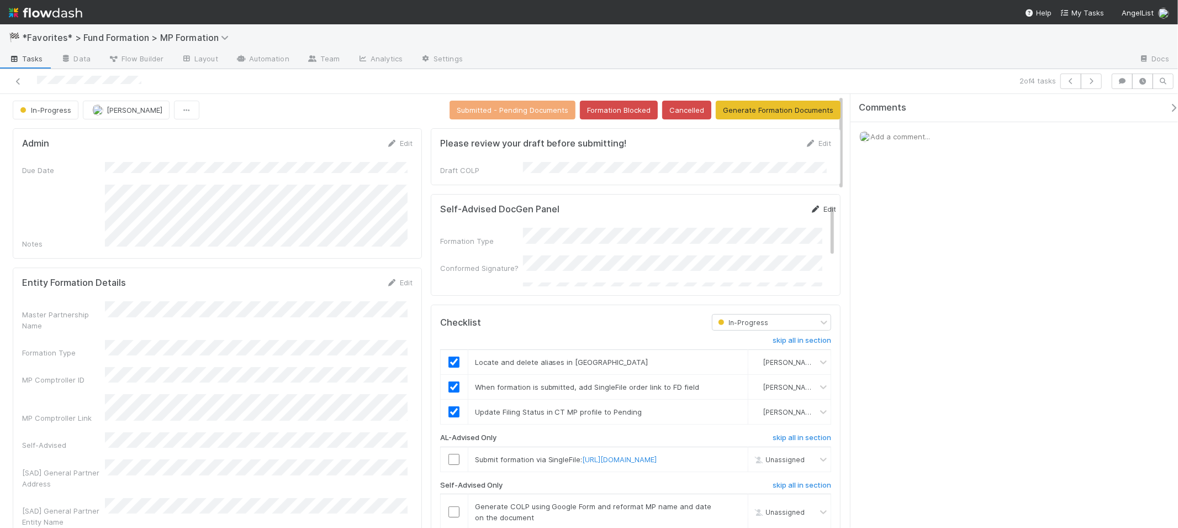
click at [810, 205] on icon at bounding box center [815, 208] width 11 height 7
click at [630, 230] on form "Self-Advised DocGen Panel Save Cancel Formation Type Conformed Signature? COLP …" at bounding box center [638, 283] width 396 height 160
click at [764, 203] on button "Save" at bounding box center [777, 212] width 31 height 19
click at [778, 109] on button "Generate Formation Documents" at bounding box center [778, 110] width 125 height 19
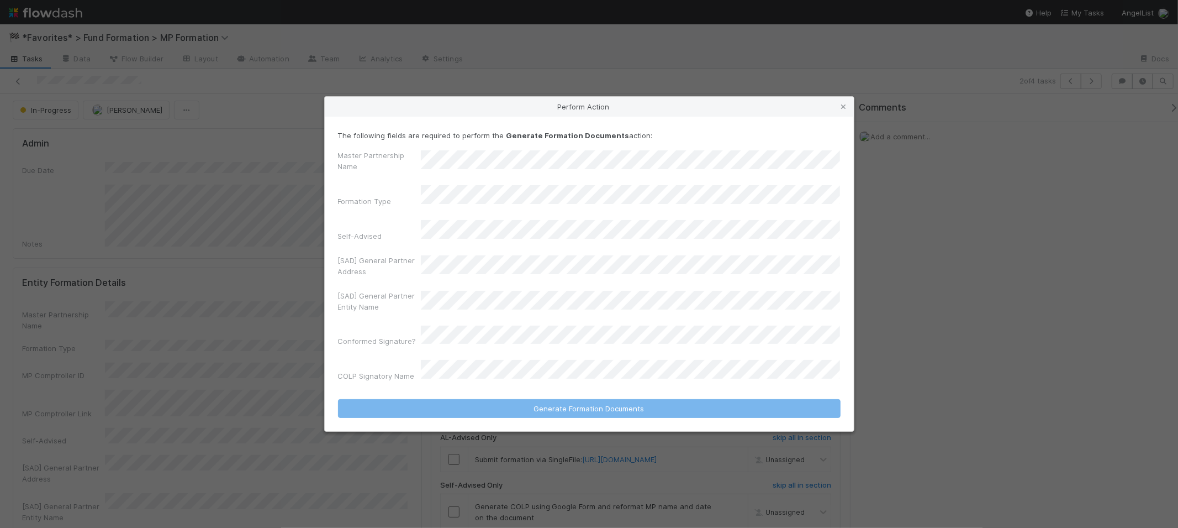
click at [412, 335] on label"] "Conformed Signature?" at bounding box center [377, 340] width 78 height 11
drag, startPoint x: 415, startPoint y: 334, endPoint x: 305, endPoint y: 331, distance: 110.5
click at [304, 331] on div "Perform Action The following fields are required to perform the Generate Format…" at bounding box center [589, 264] width 1178 height 528
click at [847, 110] on icon at bounding box center [844, 106] width 11 height 7
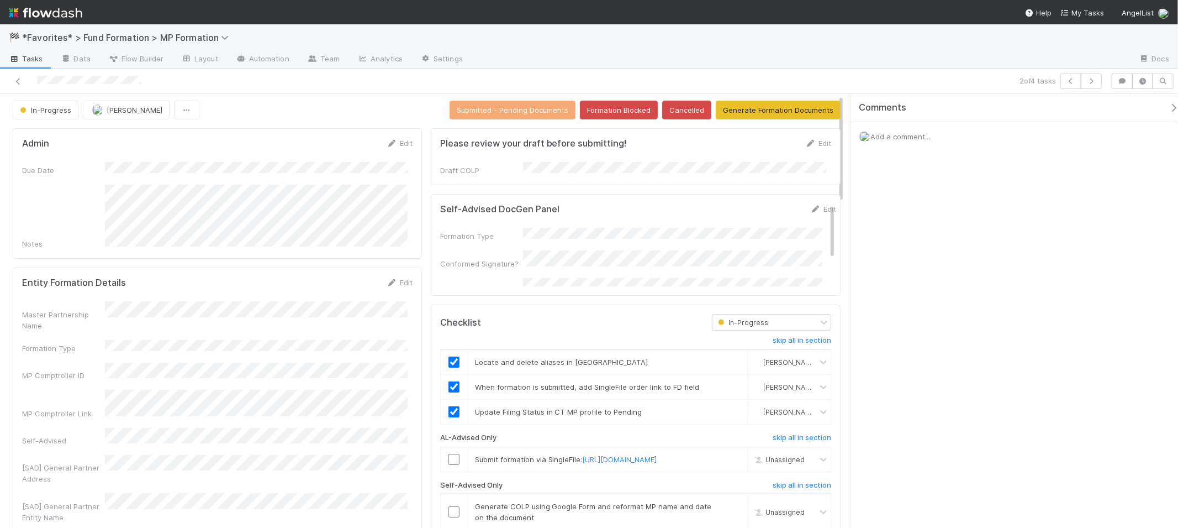
click at [813, 210] on div "Edit" at bounding box center [823, 208] width 26 height 11
click at [811, 205] on link "Edit" at bounding box center [823, 208] width 26 height 9
click at [762, 203] on button "Save" at bounding box center [777, 212] width 31 height 19
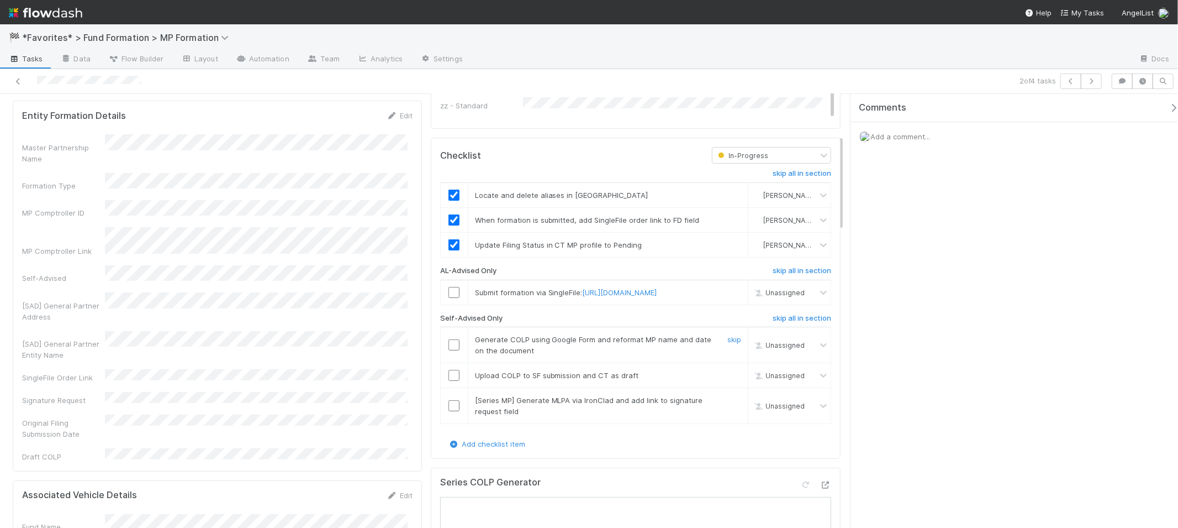
scroll to position [225, 0]
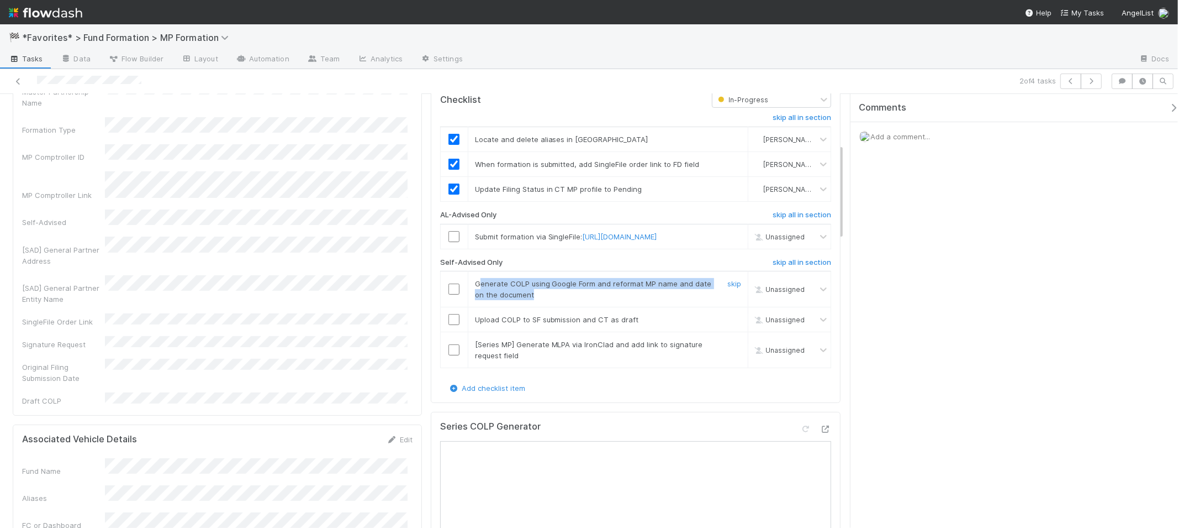
drag, startPoint x: 492, startPoint y: 305, endPoint x: 476, endPoint y: 300, distance: 16.9
click at [476, 300] on div "Generate COLP using Google Form and reformat MP name and date on the document" at bounding box center [592, 289] width 250 height 22
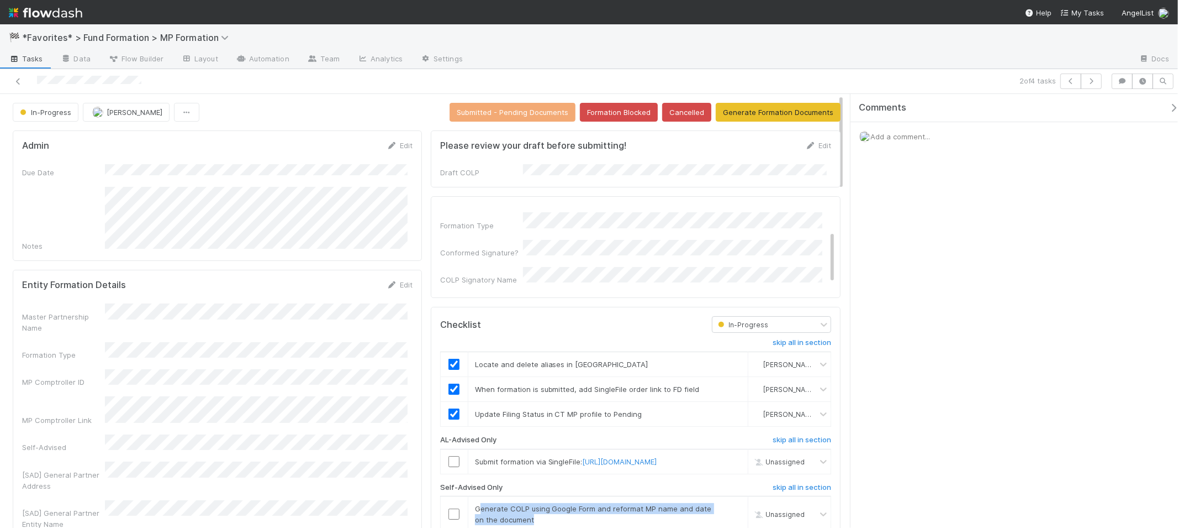
scroll to position [0, 0]
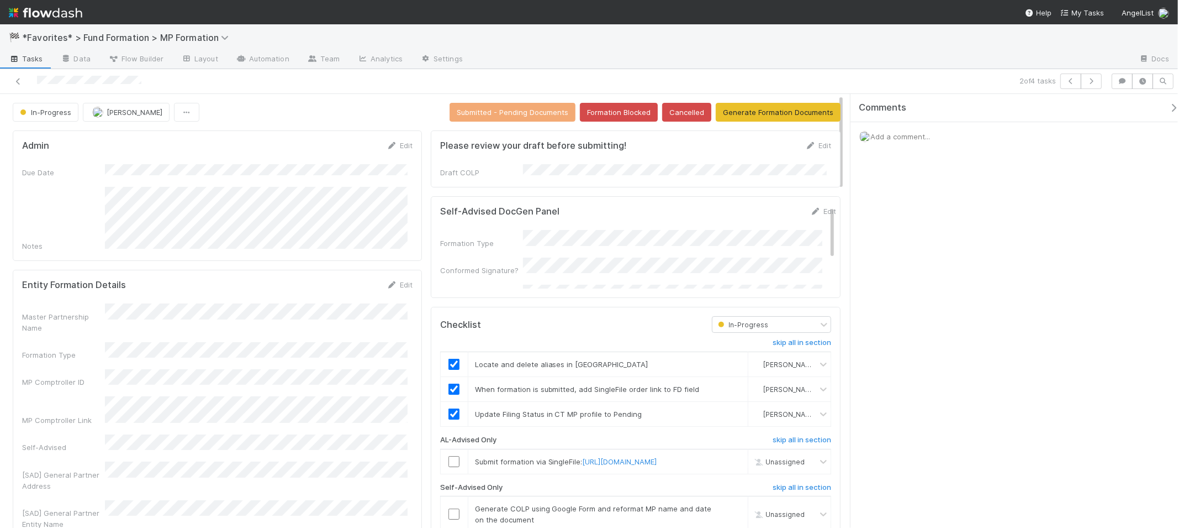
click at [908, 132] on span "Add a comment..." at bounding box center [901, 136] width 60 height 9
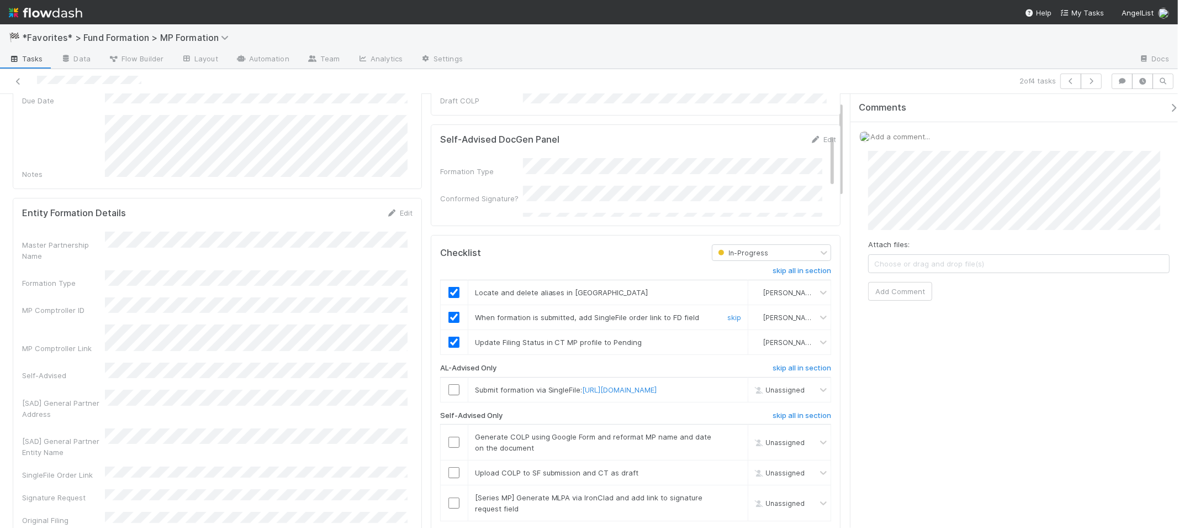
scroll to position [133, 0]
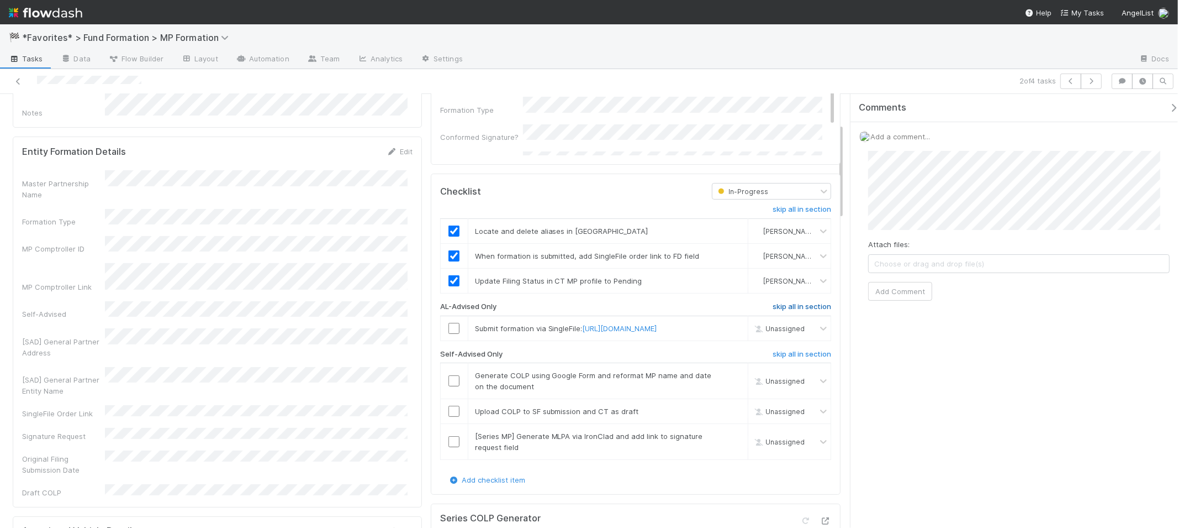
click at [776, 302] on h6 "skip all in section" at bounding box center [802, 306] width 59 height 9
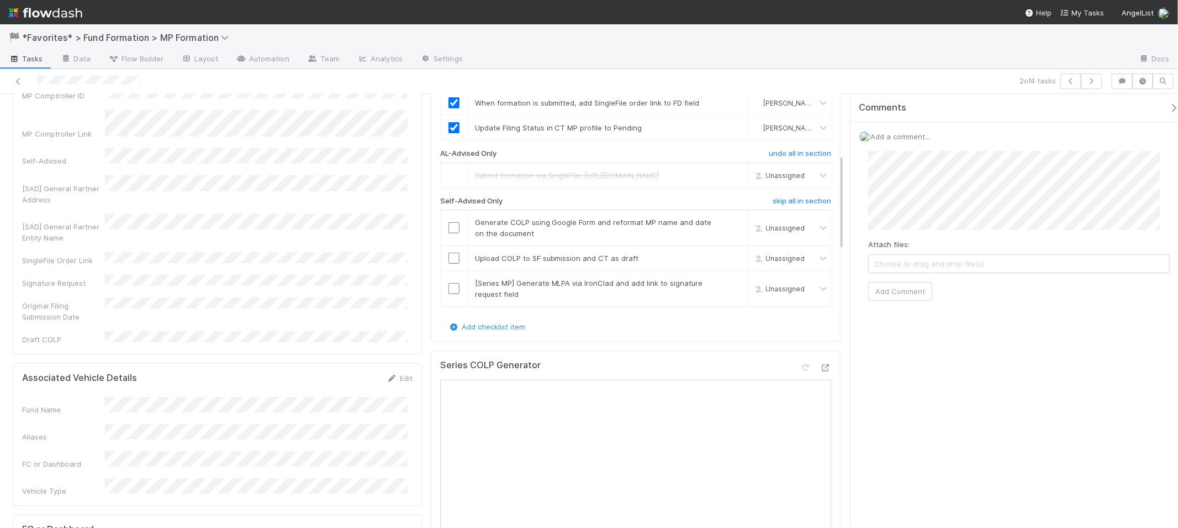
scroll to position [272, 0]
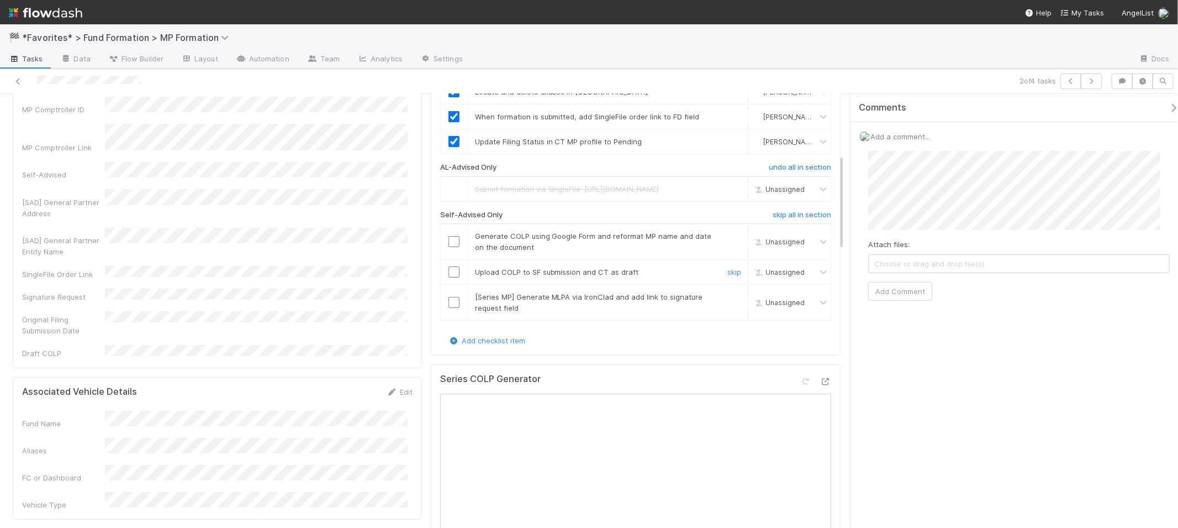
click at [453, 277] on input "checkbox" at bounding box center [454, 271] width 11 height 11
click at [450, 247] on input "checkbox" at bounding box center [454, 241] width 11 height 11
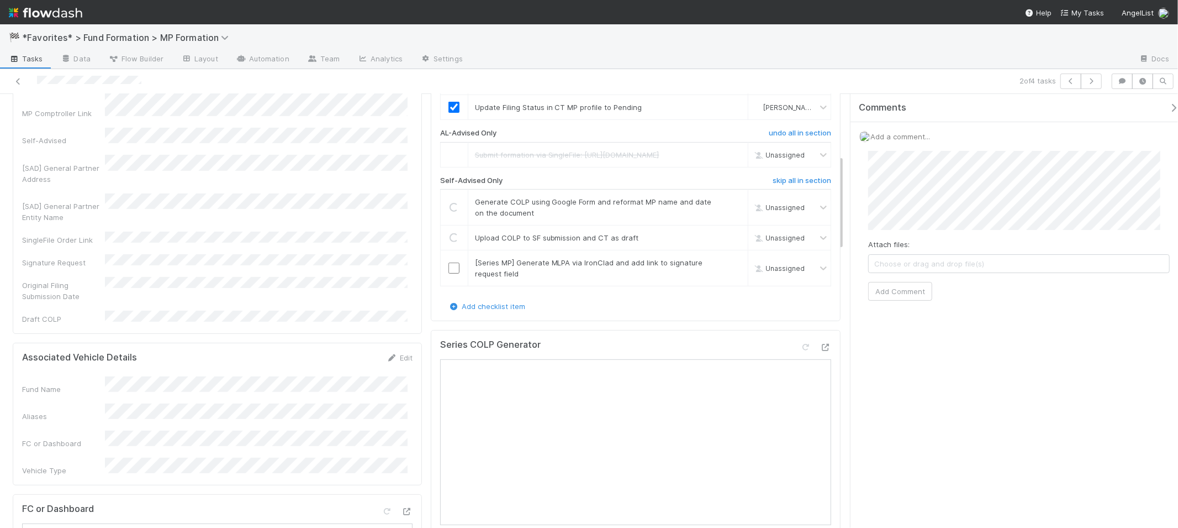
scroll to position [373, 0]
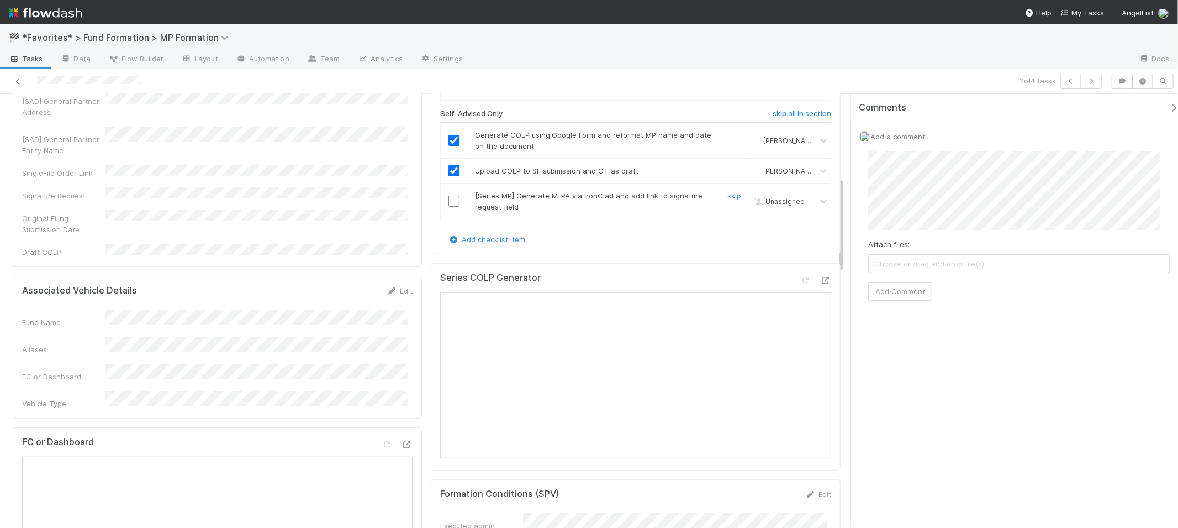
click at [454, 207] on input "checkbox" at bounding box center [454, 201] width 11 height 11
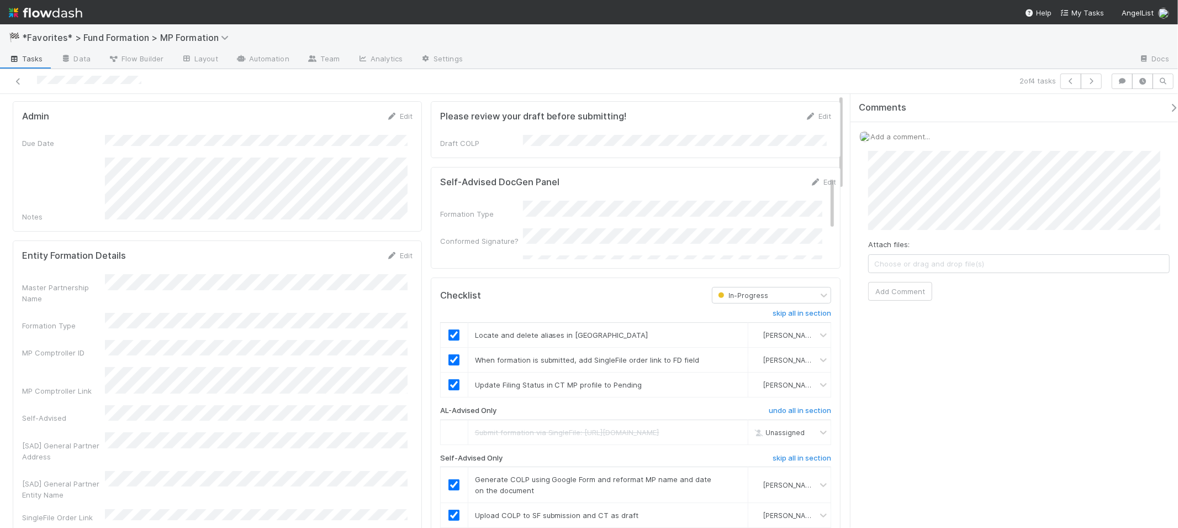
scroll to position [0, 0]
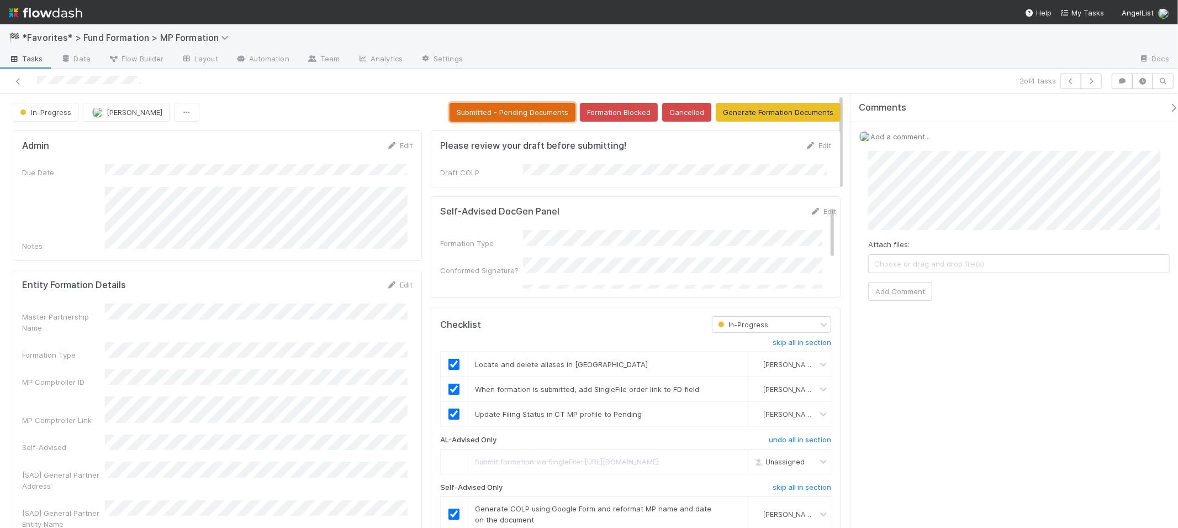
click at [522, 108] on button "Submitted - Pending Documents" at bounding box center [513, 112] width 126 height 19
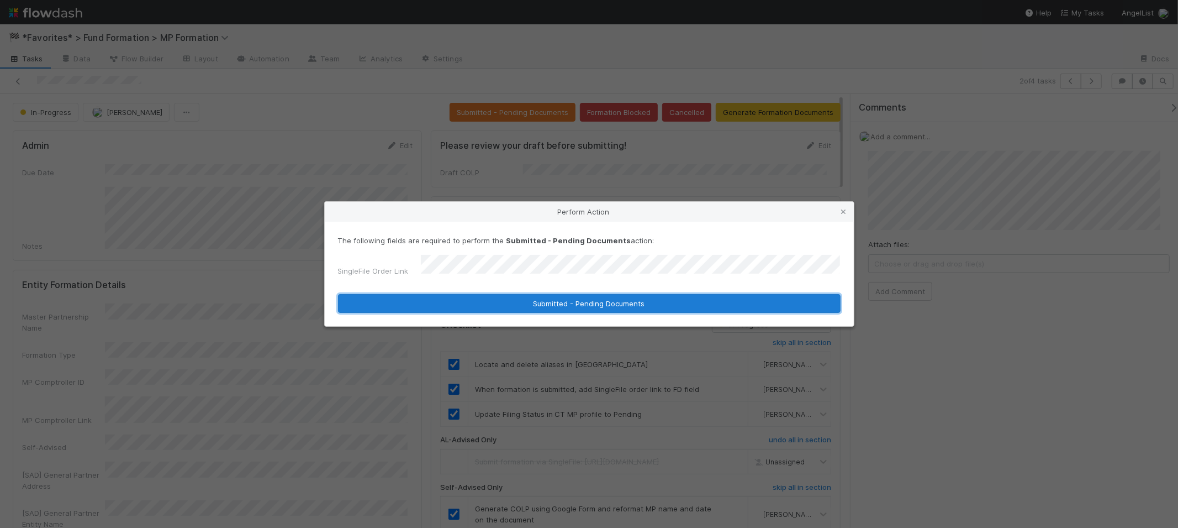
click at [554, 296] on button "Submitted - Pending Documents" at bounding box center [589, 303] width 503 height 19
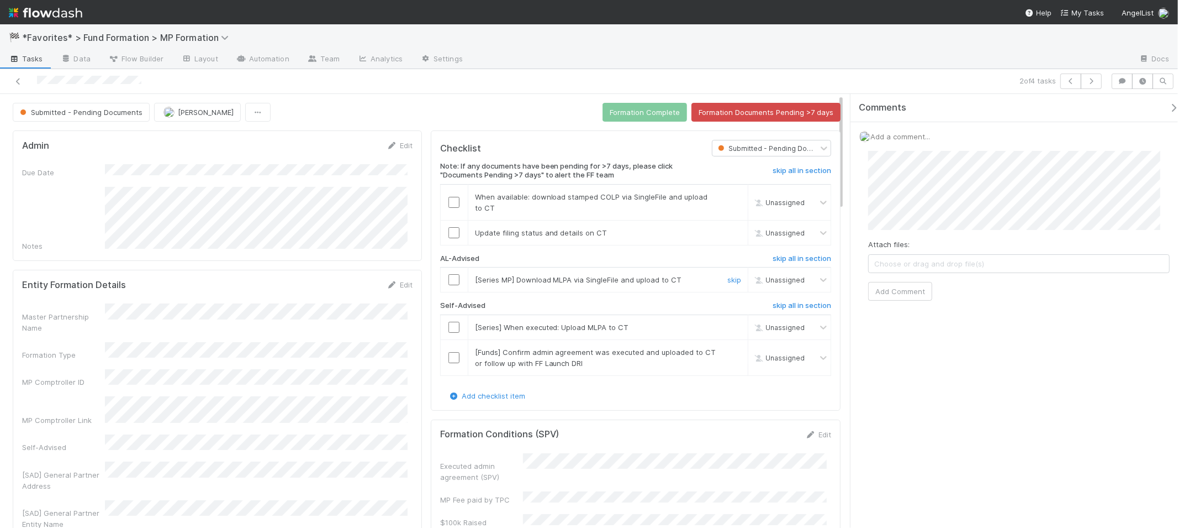
drag, startPoint x: 727, startPoint y: 278, endPoint x: 706, endPoint y: 283, distance: 21.7
click at [728, 278] on link "skip" at bounding box center [735, 279] width 14 height 9
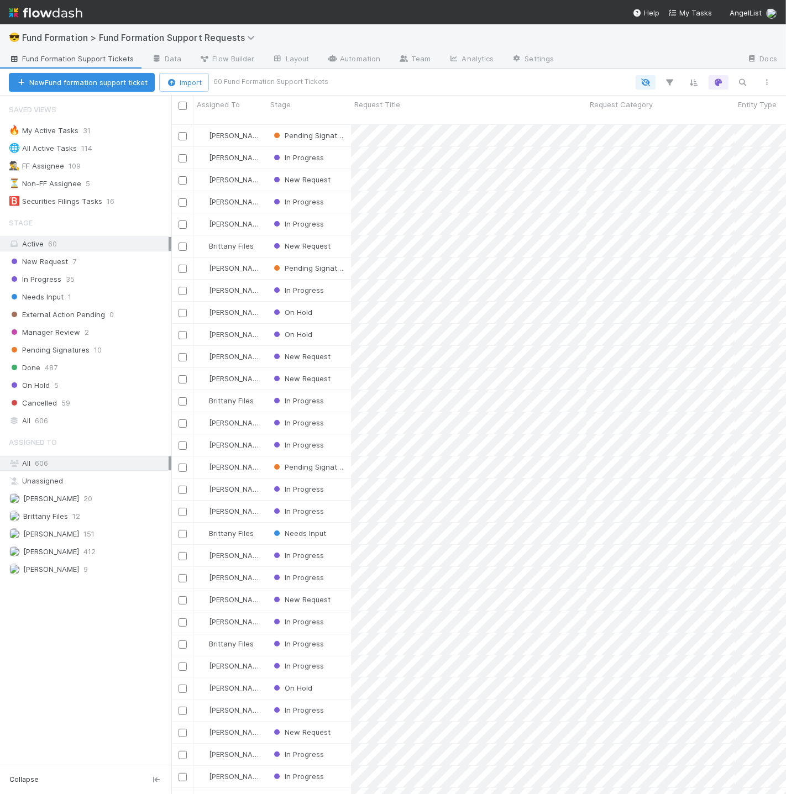
scroll to position [670, 605]
